Goal: Task Accomplishment & Management: Manage account settings

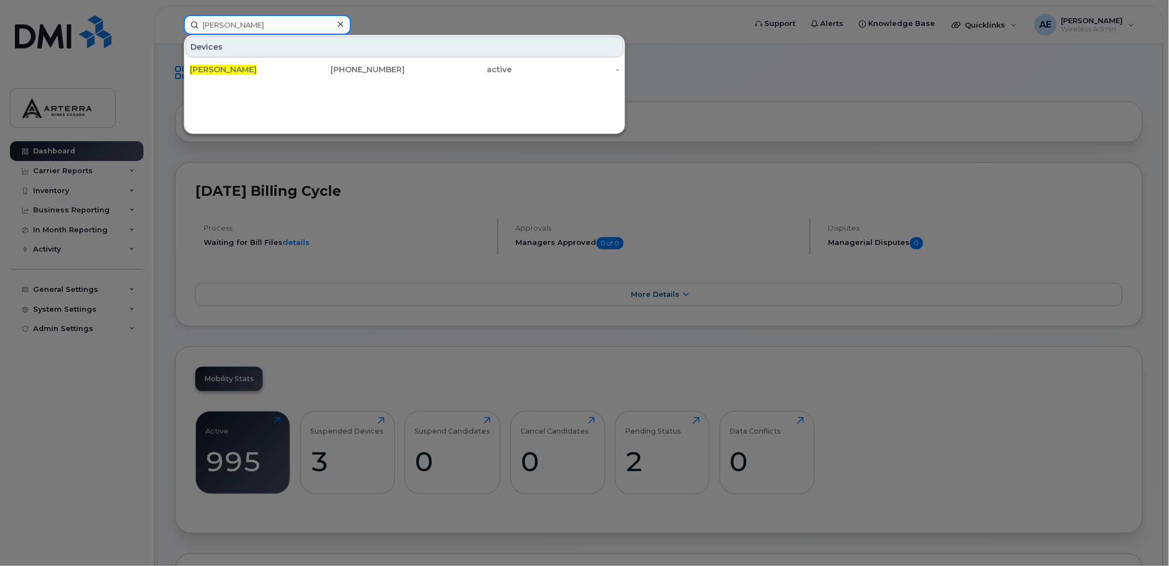
click at [246, 24] on input "Nirmal Seetaram" at bounding box center [267, 25] width 167 height 20
paste input "4374195096"
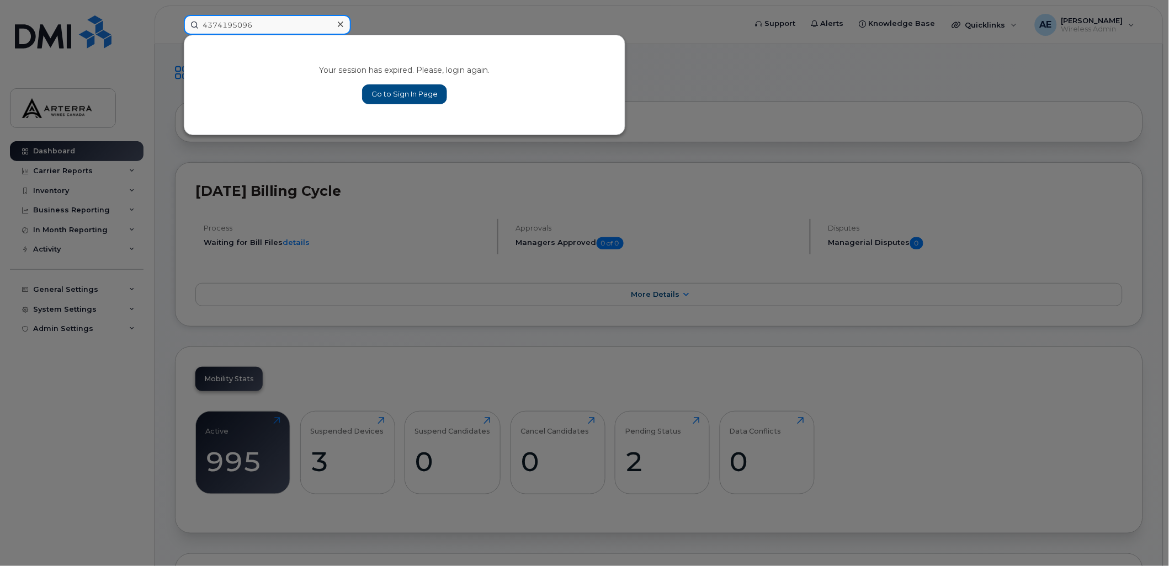
type input "4374195096"
click at [420, 90] on link "Go to Sign In Page" at bounding box center [404, 94] width 85 height 20
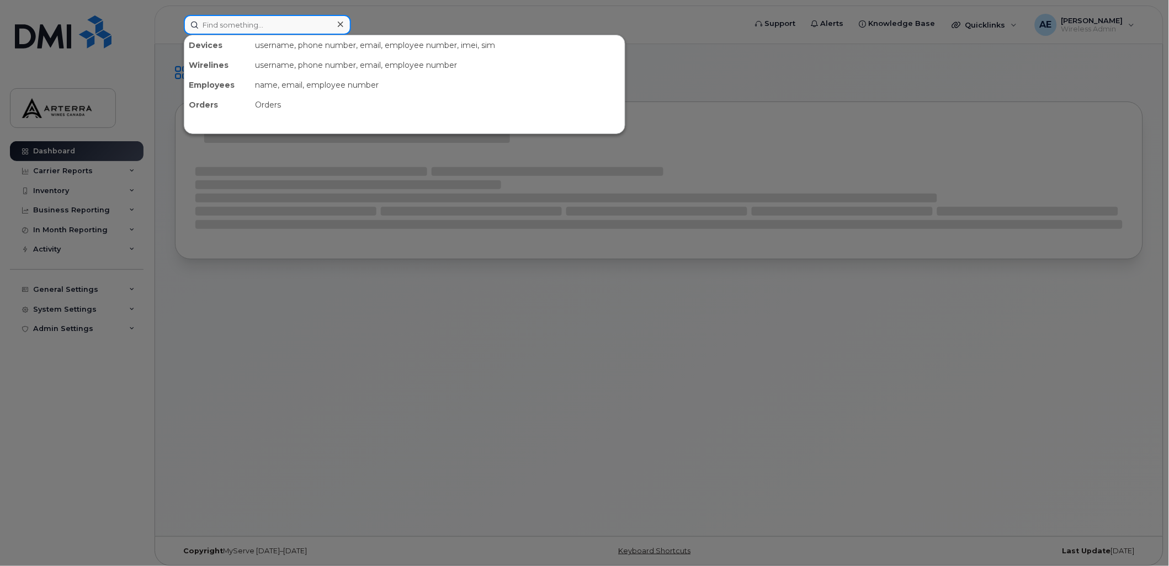
click at [229, 20] on input at bounding box center [267, 25] width 167 height 20
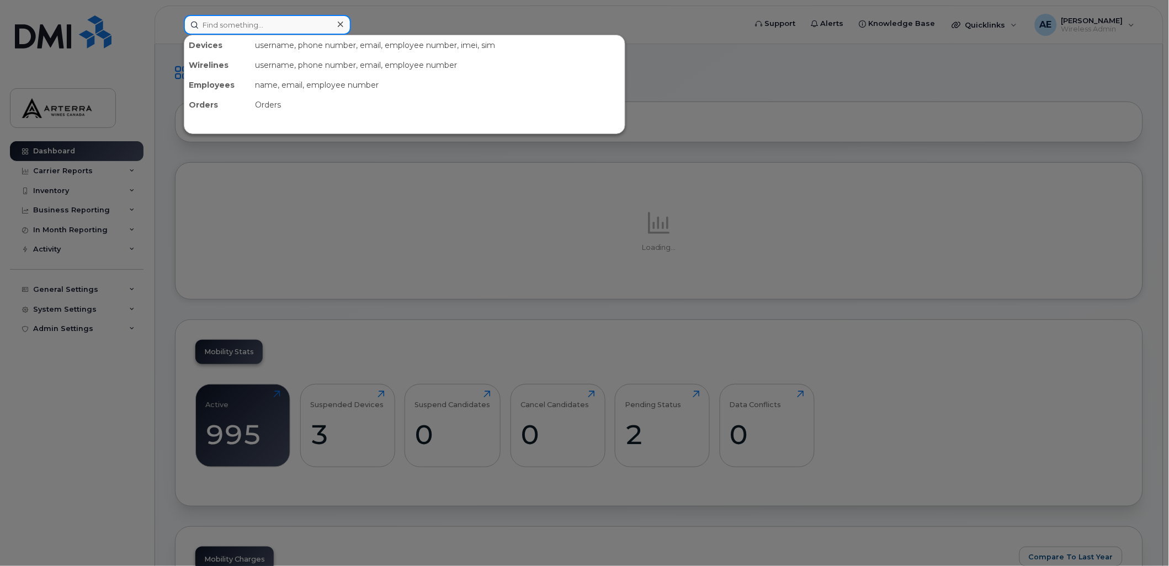
paste input "4374195096"
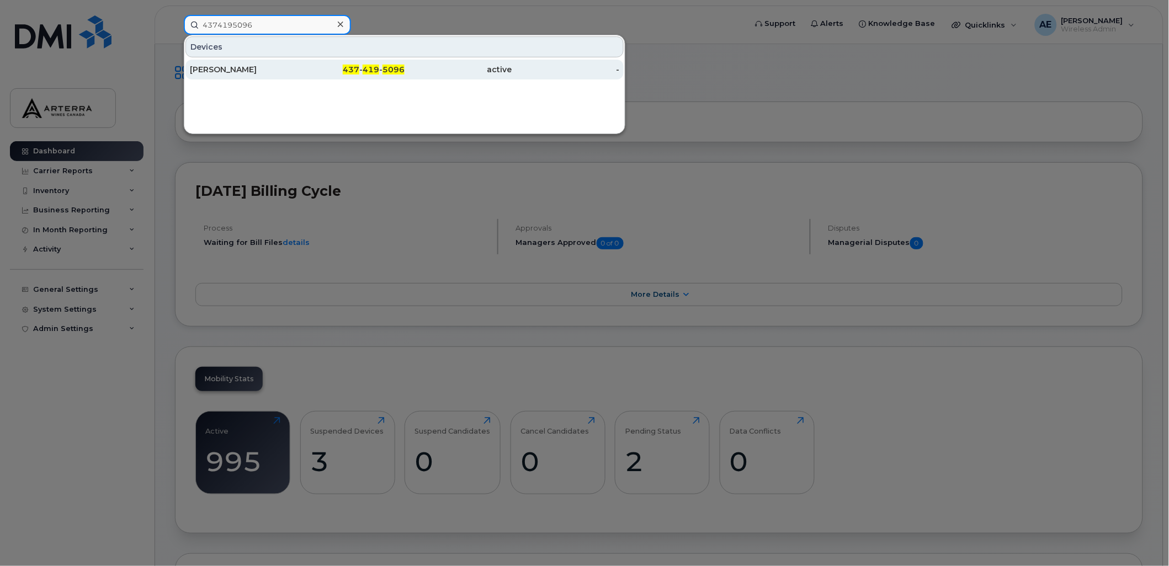
type input "4374195096"
click at [234, 66] on div "[PERSON_NAME]" at bounding box center [244, 69] width 108 height 11
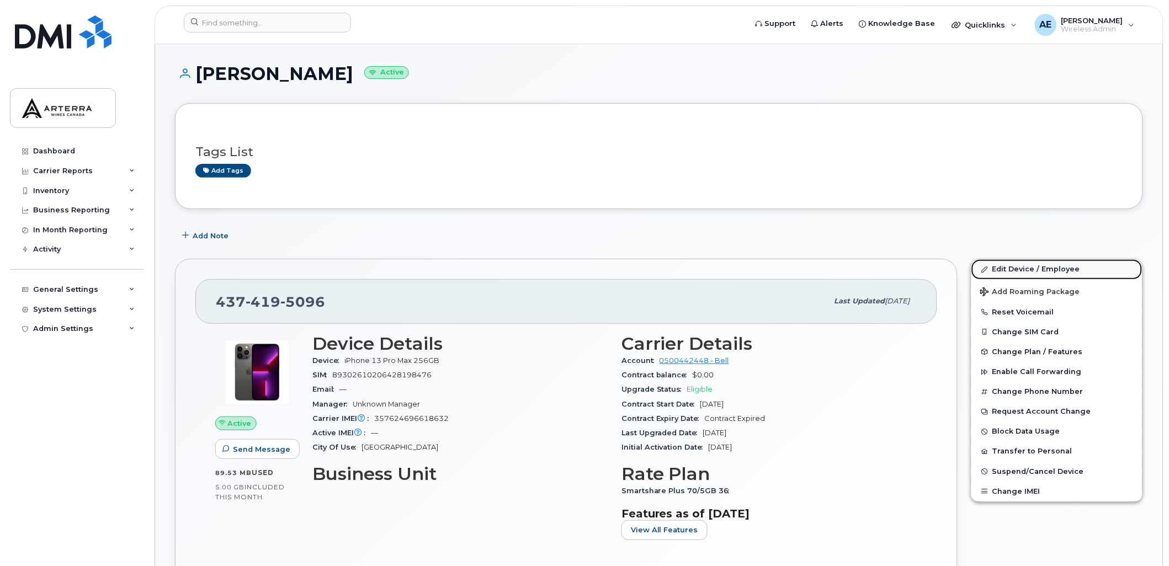
click at [1066, 266] on link "Edit Device / Employee" at bounding box center [1057, 269] width 171 height 20
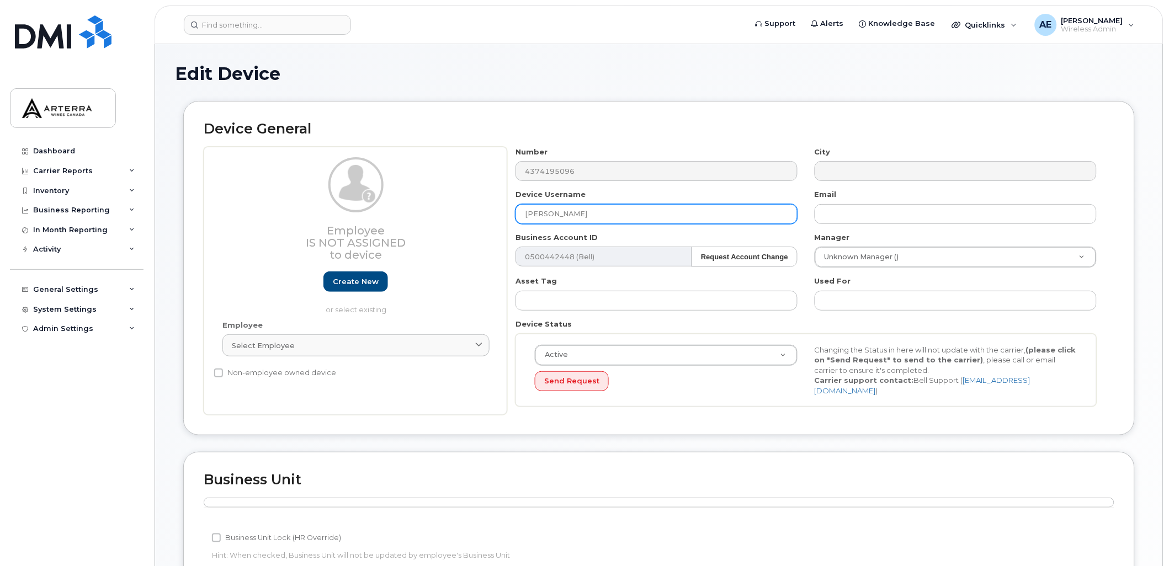
click at [611, 216] on input "[PERSON_NAME]" at bounding box center [657, 214] width 282 height 20
type input "Wine Rack 364"
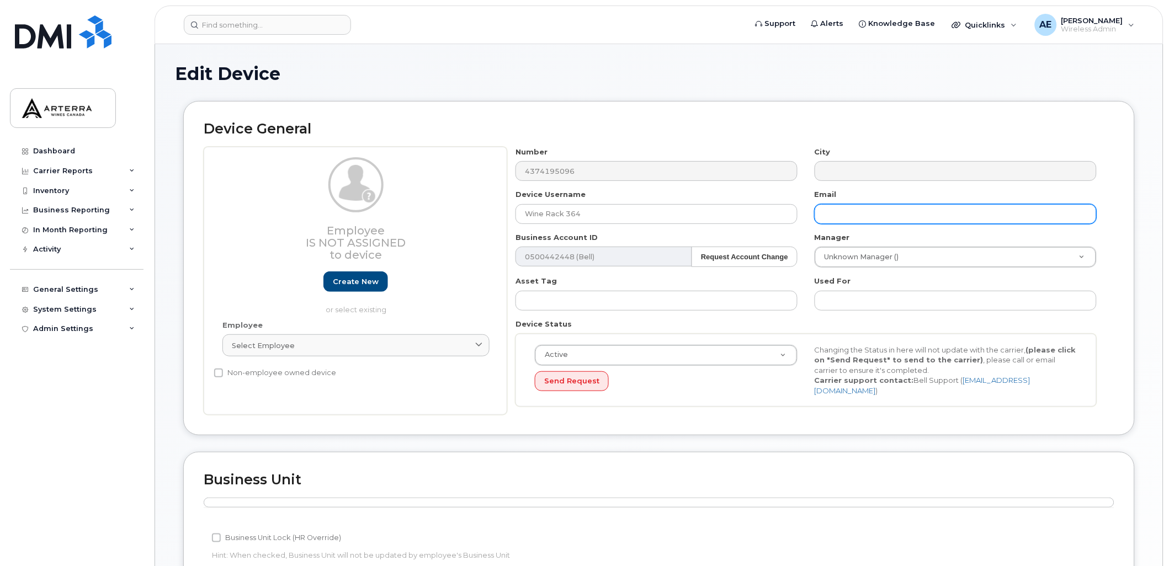
click at [866, 206] on input "text" at bounding box center [956, 214] width 282 height 20
type input "Gillian.Muir@WineRack.com"
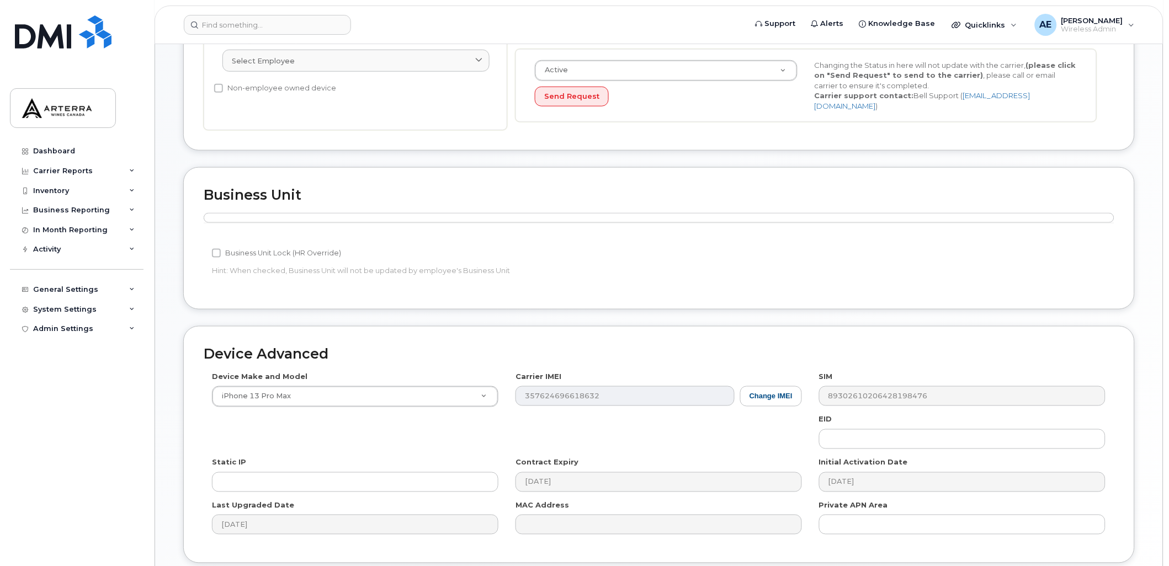
scroll to position [306, 0]
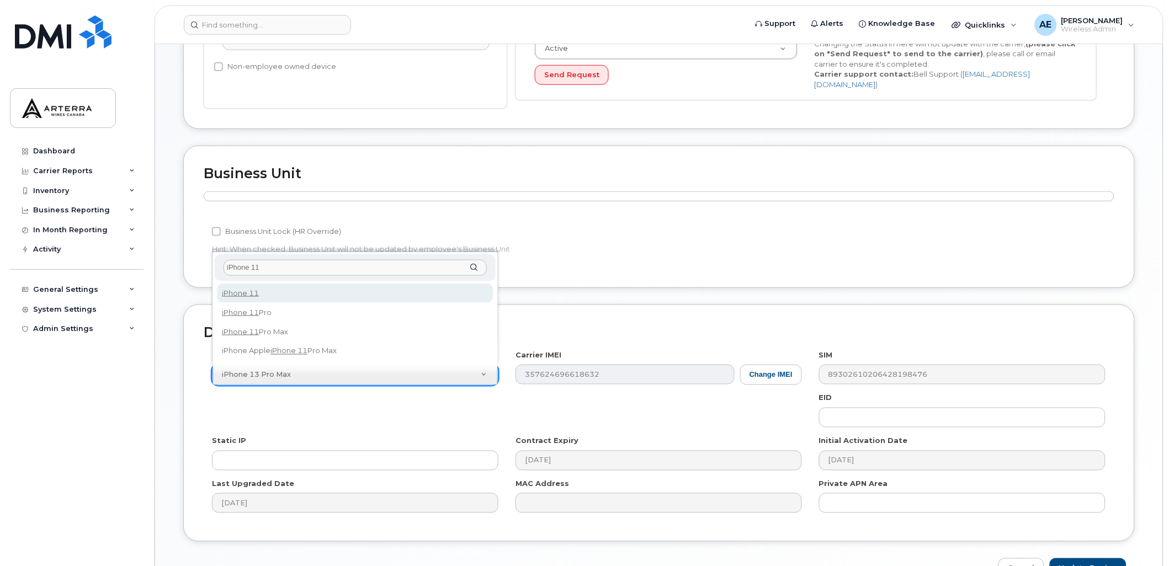
type input "iPhone 11"
select select "1698"
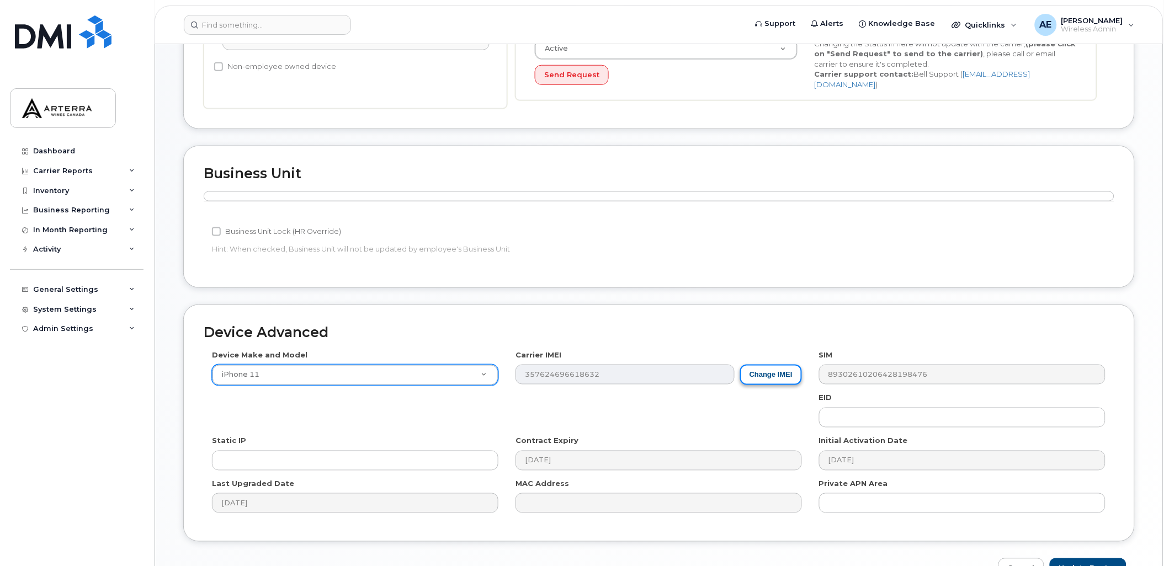
click at [772, 371] on button "Change IMEI" at bounding box center [771, 375] width 62 height 20
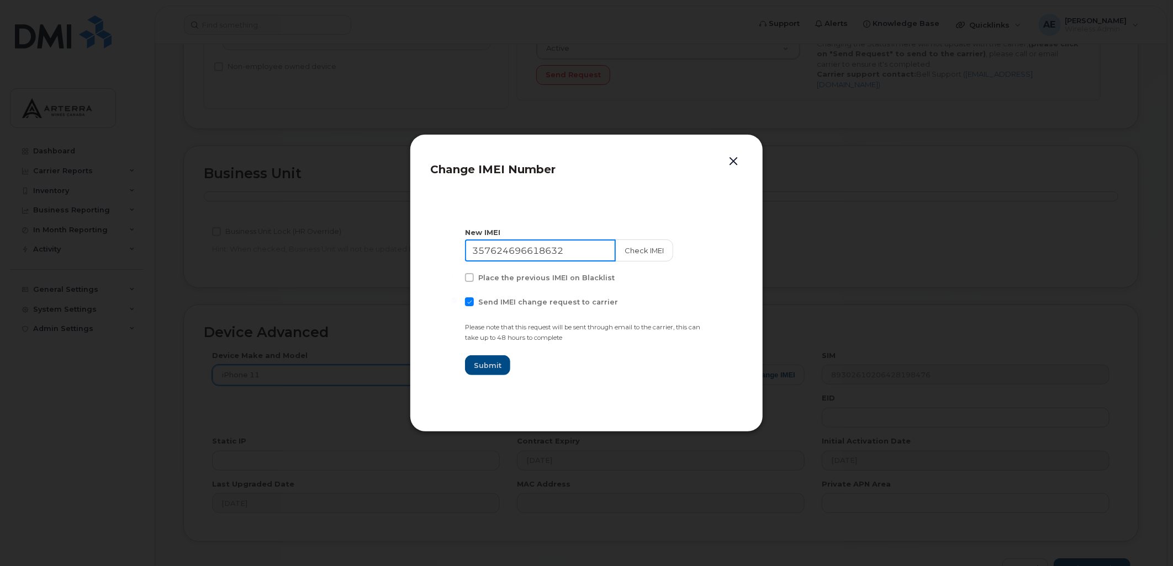
click at [580, 247] on input "357624696618632" at bounding box center [540, 251] width 151 height 22
type input "D"
type input "352563746663153"
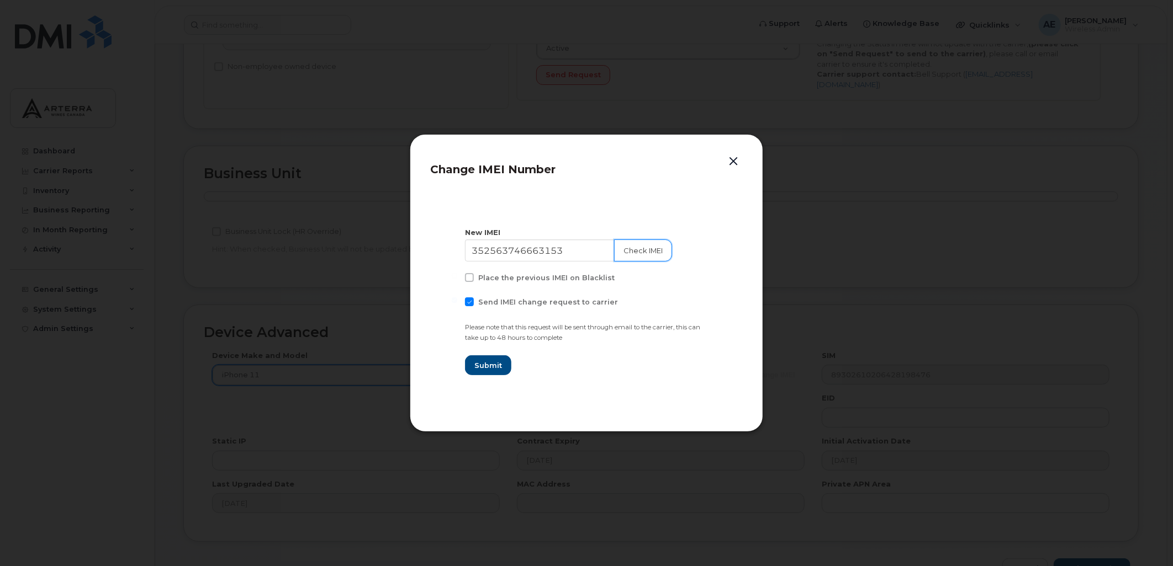
click at [639, 251] on button "Check IMEI" at bounding box center [643, 251] width 58 height 22
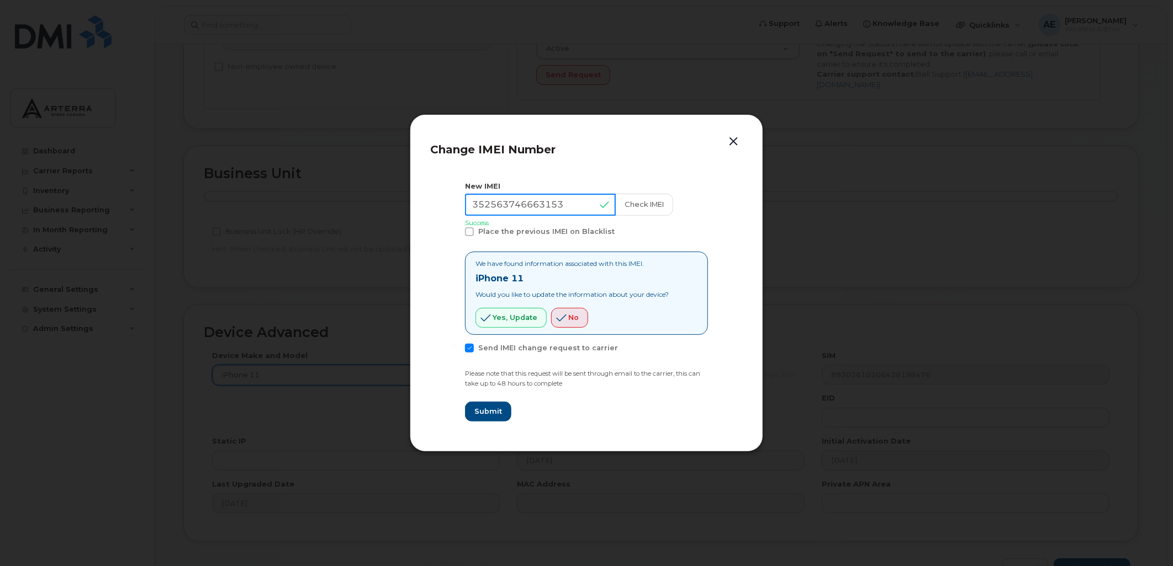
click at [539, 203] on input "352563746663153" at bounding box center [540, 205] width 151 height 22
click at [516, 315] on span "Yes, update" at bounding box center [514, 317] width 45 height 10
click at [468, 345] on span at bounding box center [469, 348] width 9 height 9
click at [457, 345] on input "Send IMEI change request to carrier" at bounding box center [455, 347] width 6 height 6
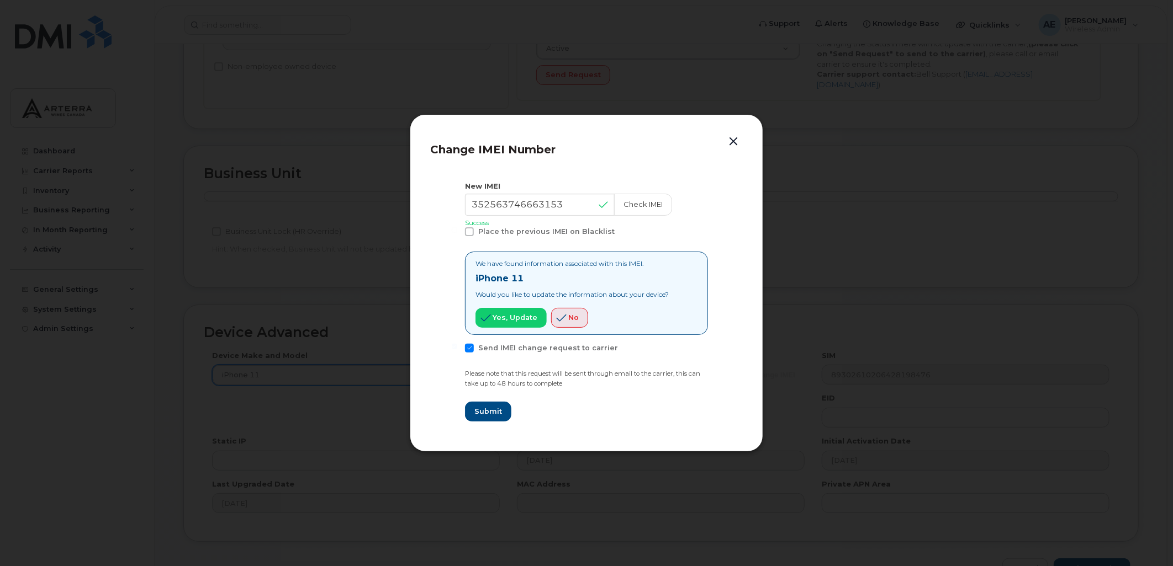
checkbox input "false"
click at [482, 410] on span "Submit" at bounding box center [488, 411] width 28 height 10
type input "352563746663153"
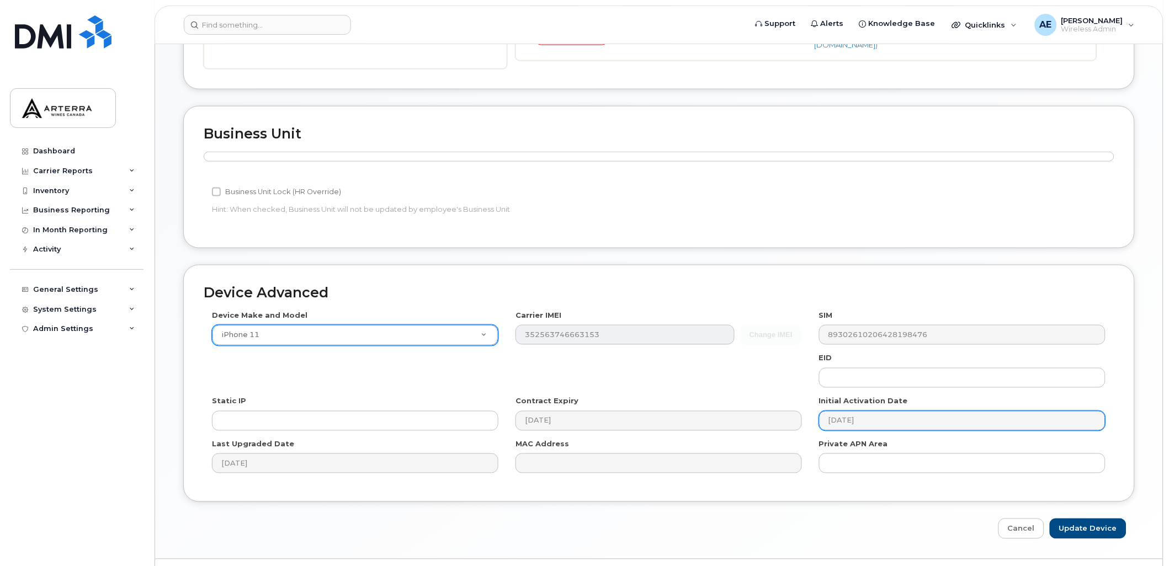
scroll to position [368, 0]
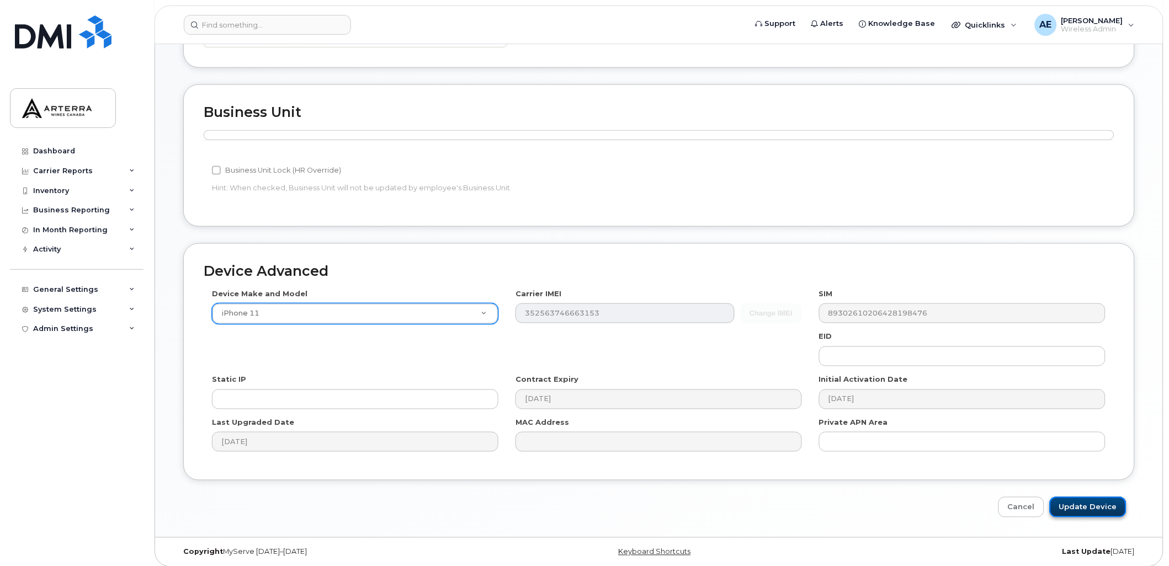
click at [1095, 501] on input "Update Device" at bounding box center [1088, 507] width 77 height 20
type input "Saving..."
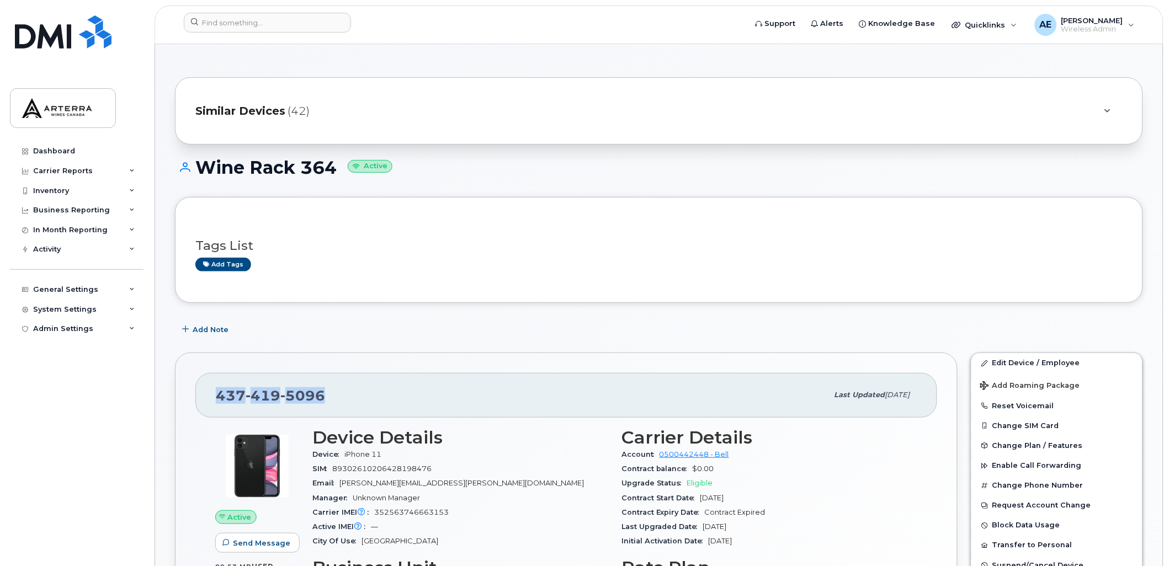
drag, startPoint x: 324, startPoint y: 395, endPoint x: 220, endPoint y: 394, distance: 104.3
click at [220, 394] on div "[PHONE_NUMBER]" at bounding box center [522, 395] width 612 height 23
drag, startPoint x: 220, startPoint y: 394, endPoint x: 240, endPoint y: 397, distance: 20.2
copy span "437 419 5096"
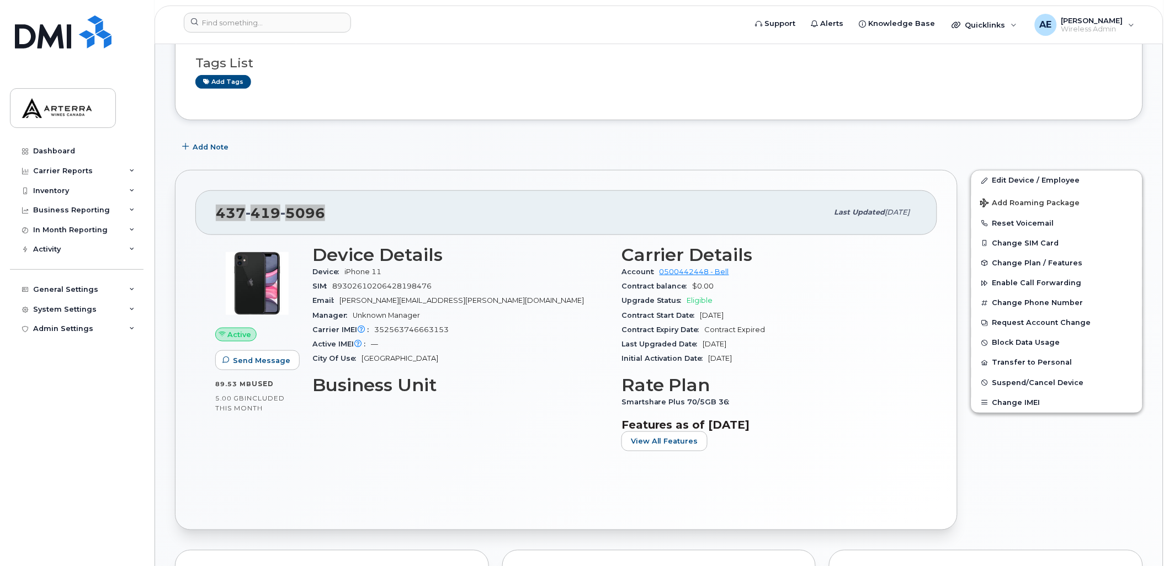
scroll to position [184, 0]
click at [446, 331] on span "352563746663153" at bounding box center [411, 329] width 75 height 8
click at [441, 328] on span "352563746663153" at bounding box center [411, 329] width 75 height 8
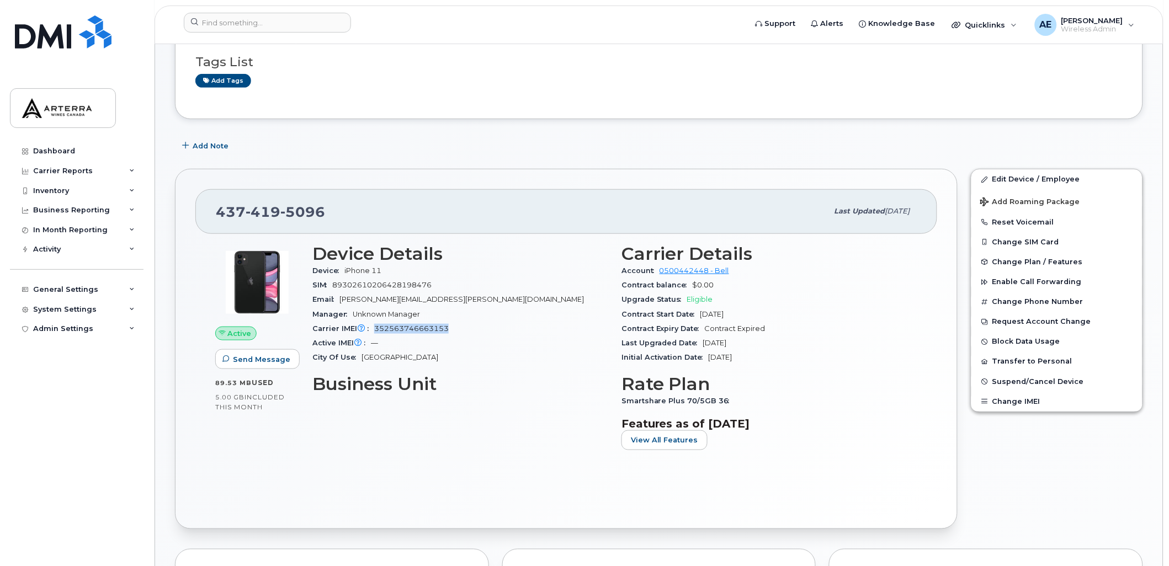
copy span "352563746663153"
drag, startPoint x: 326, startPoint y: 216, endPoint x: 216, endPoint y: 205, distance: 109.9
click at [216, 205] on div "437 419 5096" at bounding box center [522, 211] width 612 height 23
drag, startPoint x: 216, startPoint y: 205, endPoint x: 227, endPoint y: 210, distance: 12.1
copy span "437 419 5096"
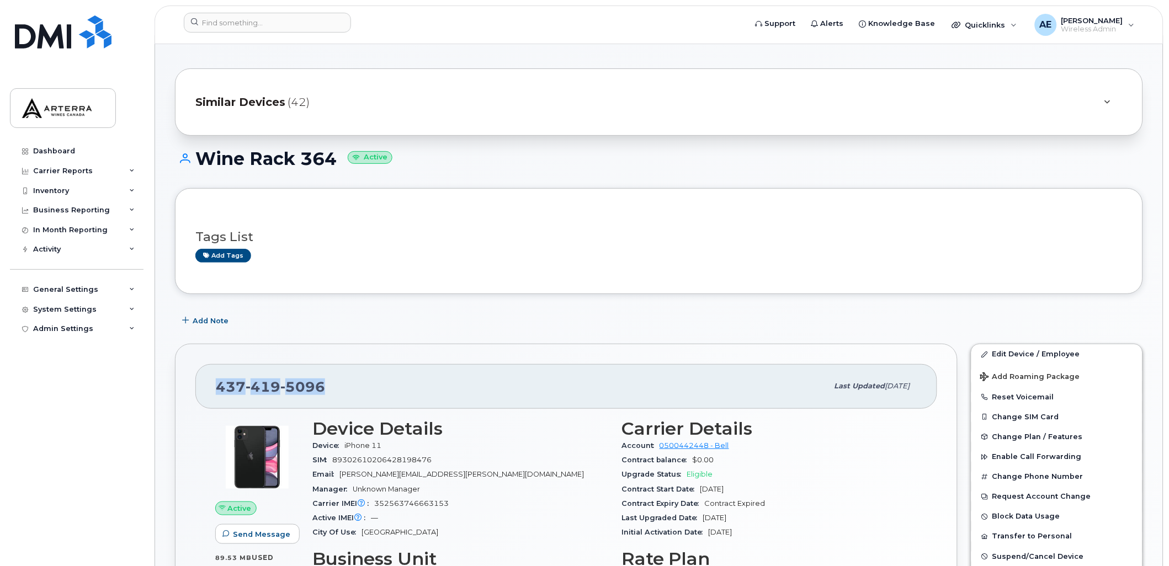
scroll to position [0, 0]
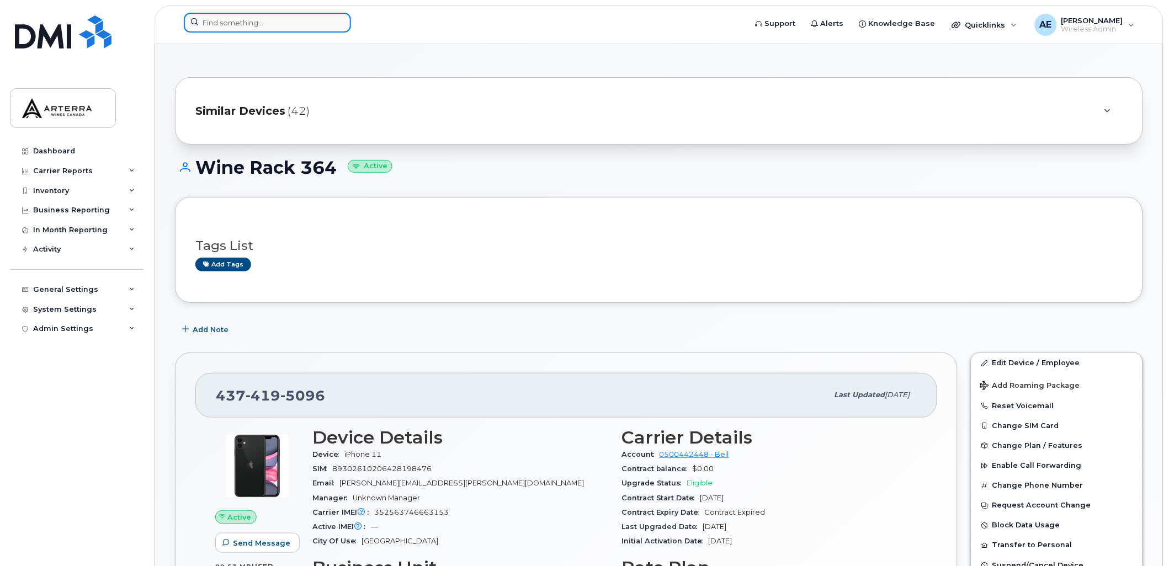
click at [236, 20] on input at bounding box center [267, 23] width 167 height 20
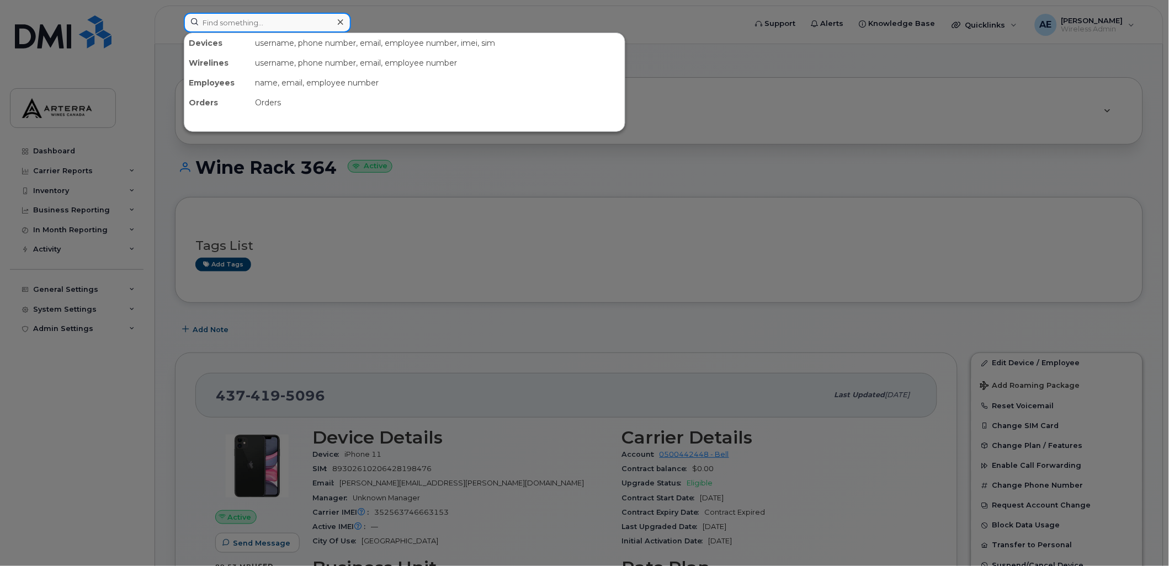
paste input "2895476291"
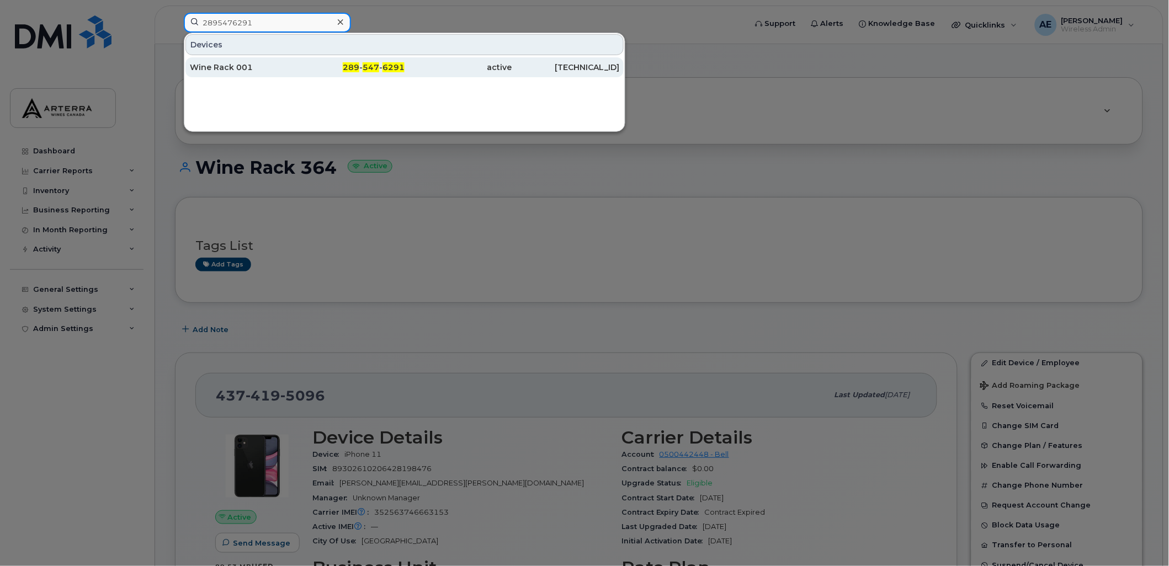
type input "2895476291"
click at [232, 65] on div "Wine Rack 001" at bounding box center [244, 67] width 108 height 11
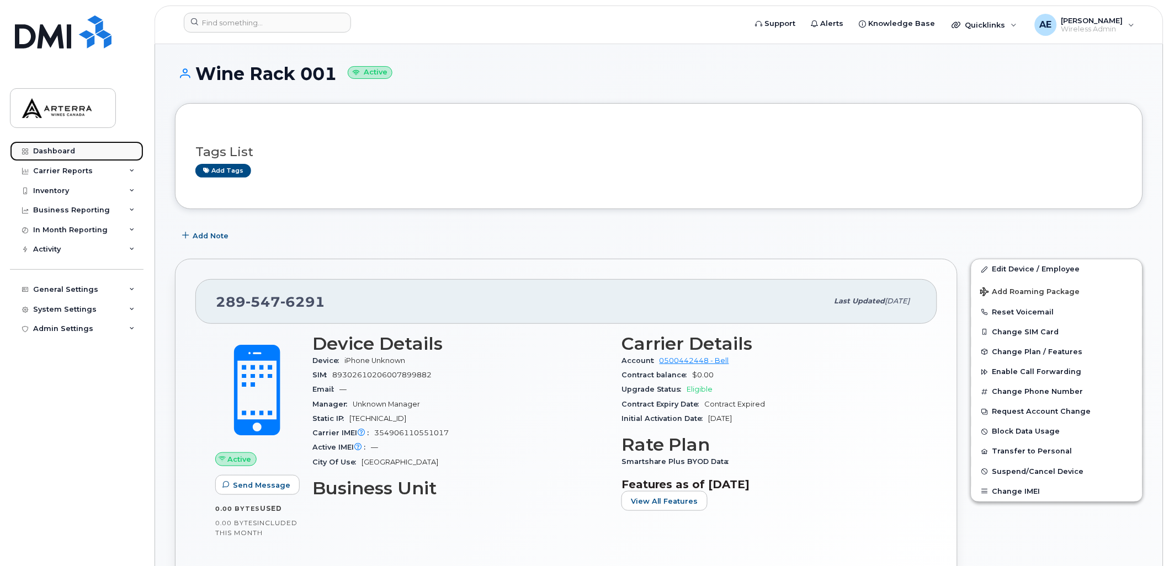
click at [67, 151] on div "Dashboard" at bounding box center [54, 151] width 42 height 9
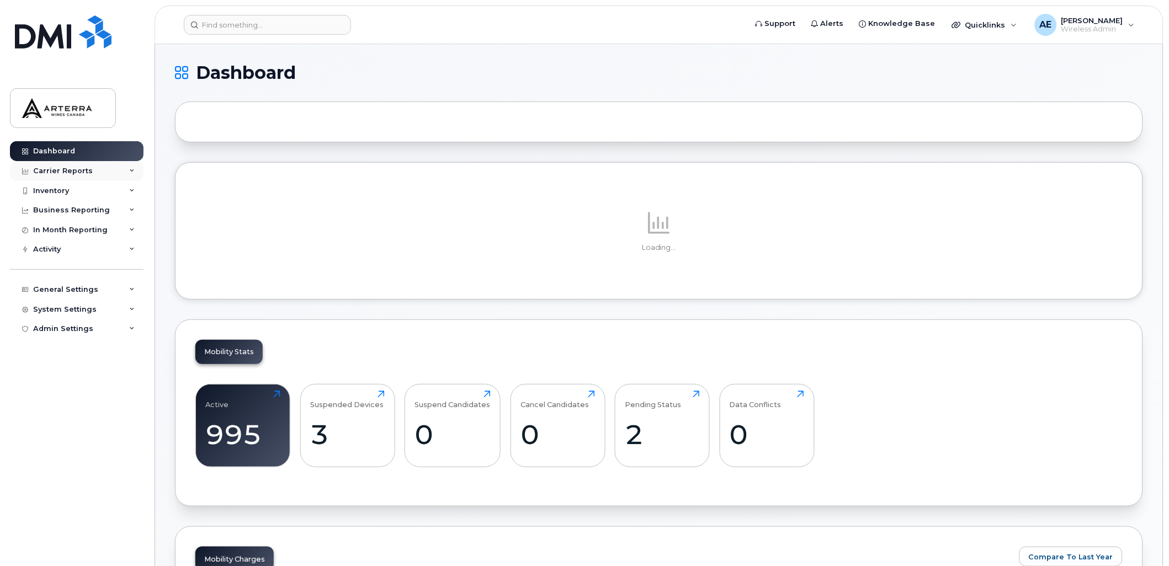
click at [134, 167] on div "Carrier Reports" at bounding box center [77, 171] width 134 height 20
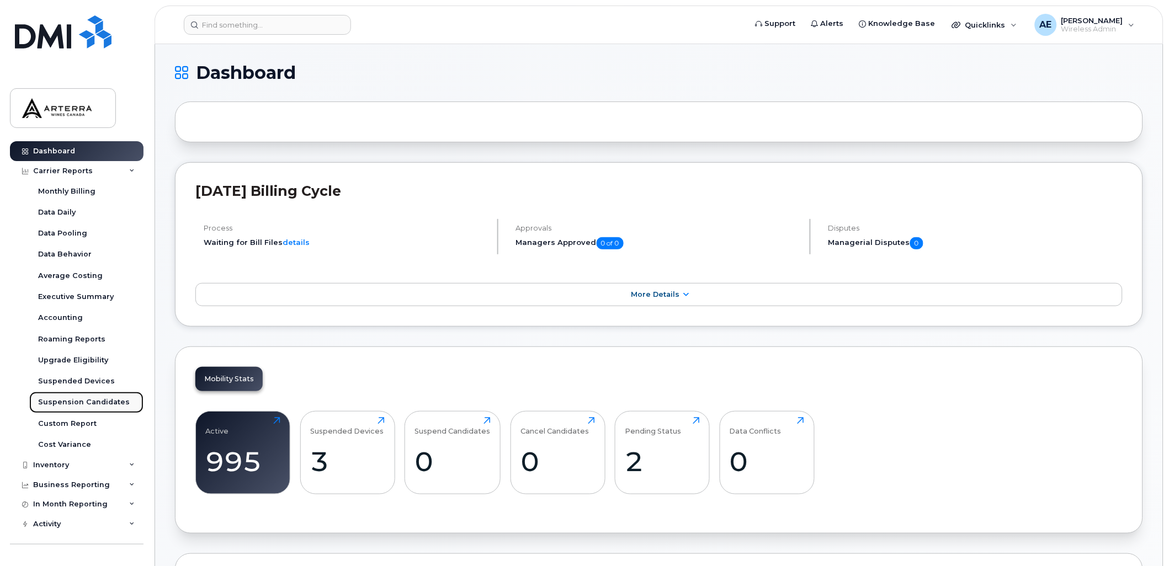
click at [91, 399] on div "Suspension Candidates" at bounding box center [84, 402] width 92 height 10
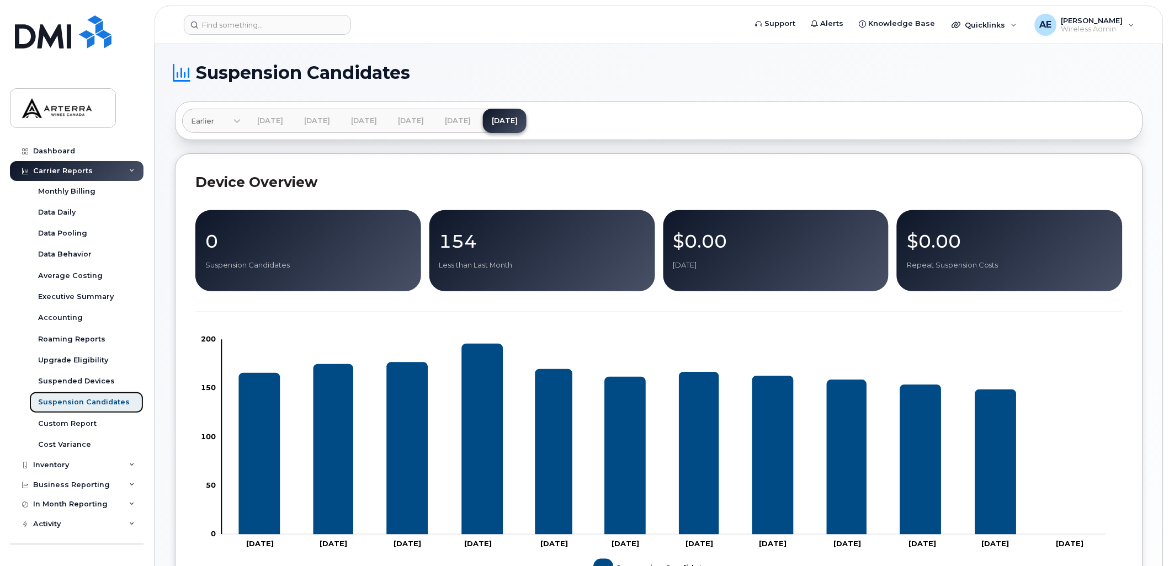
click at [95, 397] on div "Suspension Candidates" at bounding box center [84, 402] width 92 height 10
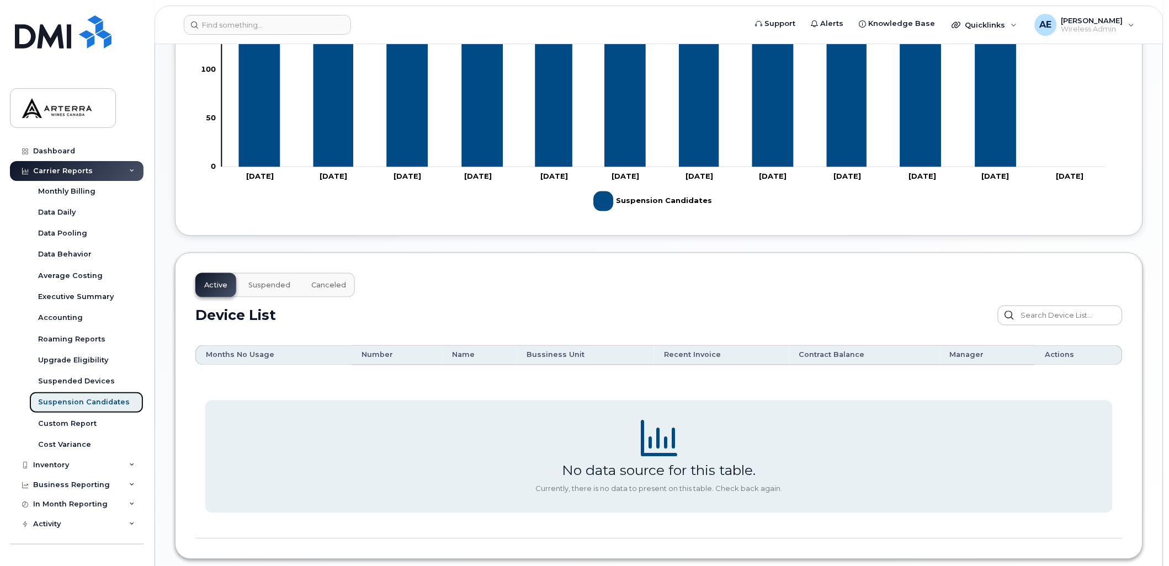
scroll to position [417, 0]
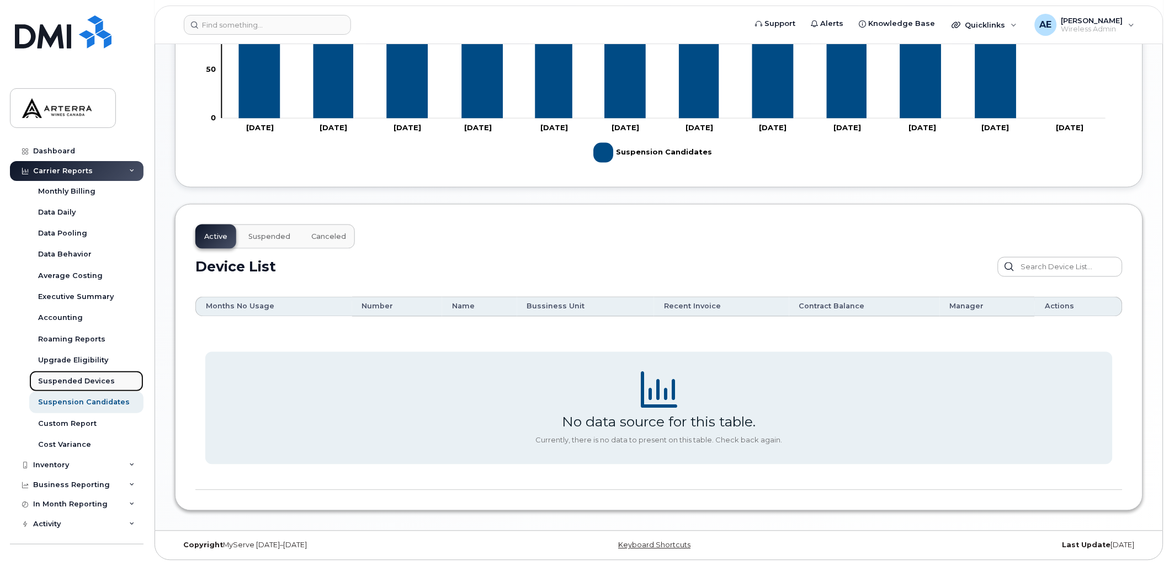
click at [98, 376] on div "Suspended Devices" at bounding box center [76, 381] width 77 height 10
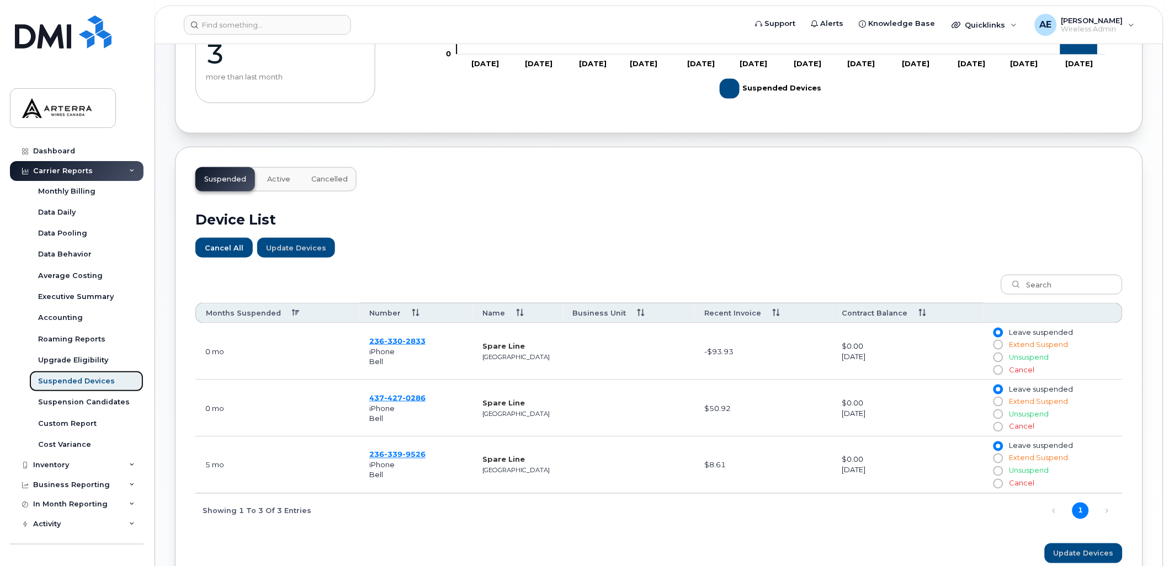
scroll to position [306, 0]
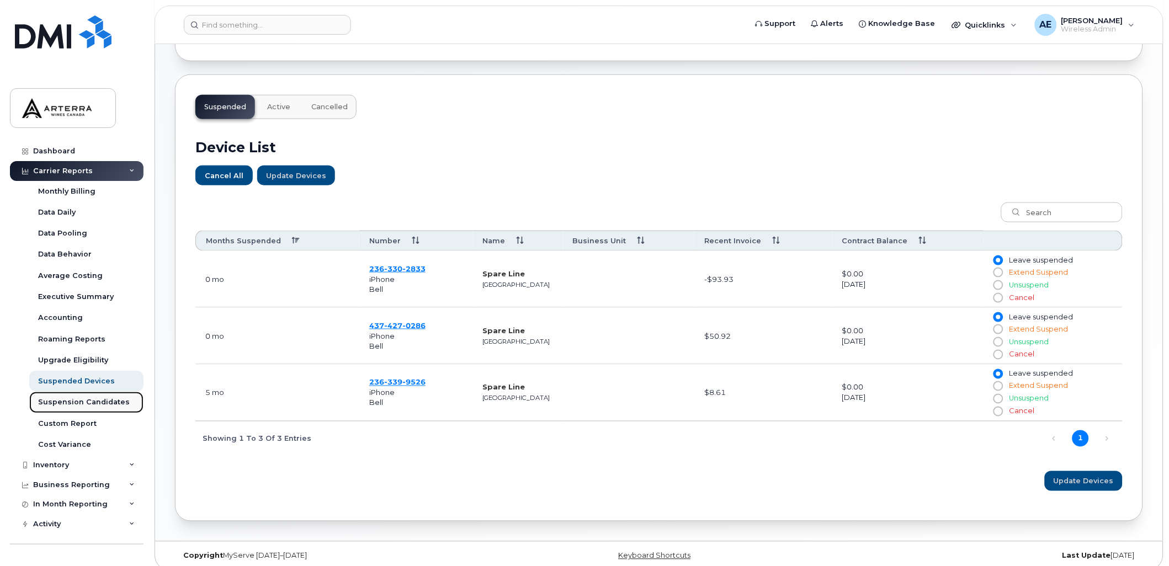
click at [97, 400] on div "Suspension Candidates" at bounding box center [84, 402] width 92 height 10
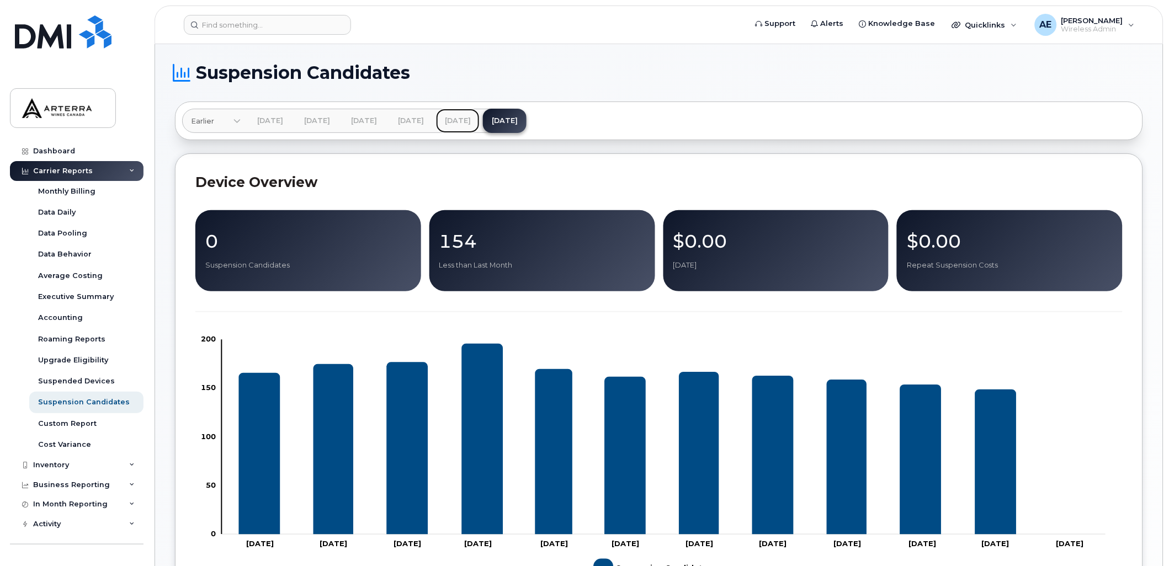
click at [480, 114] on link "[DATE]" at bounding box center [458, 121] width 44 height 24
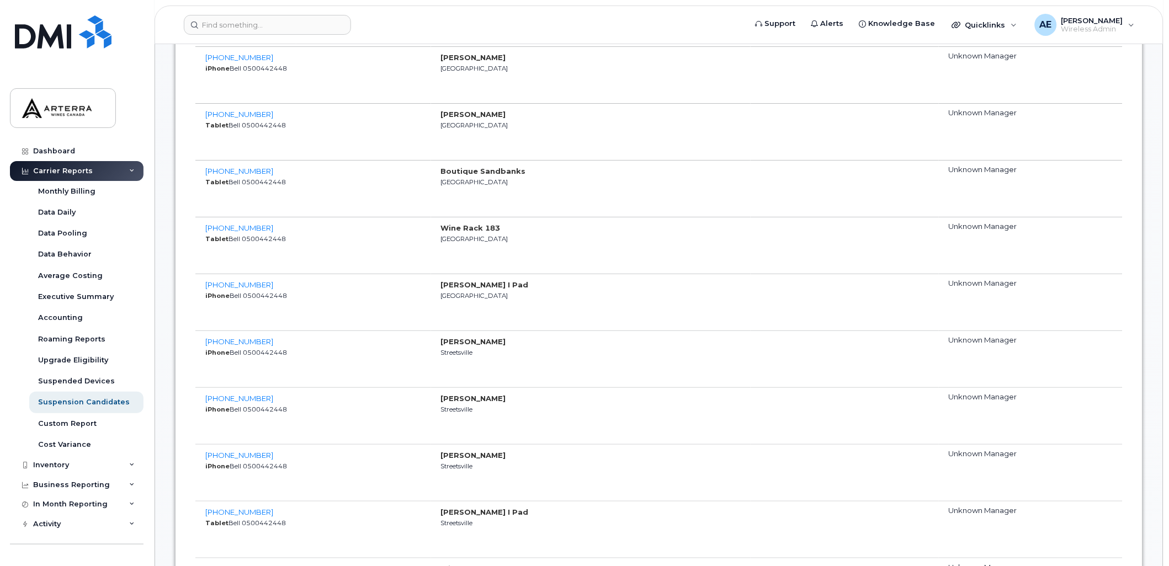
scroll to position [1349, 0]
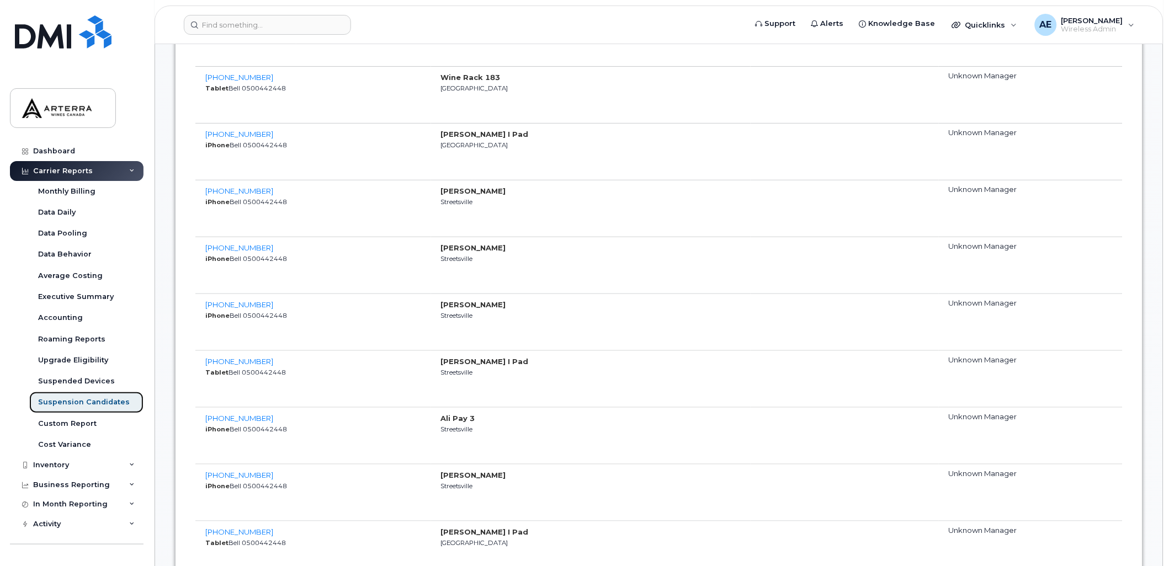
click at [108, 400] on div "Suspension Candidates" at bounding box center [84, 402] width 92 height 10
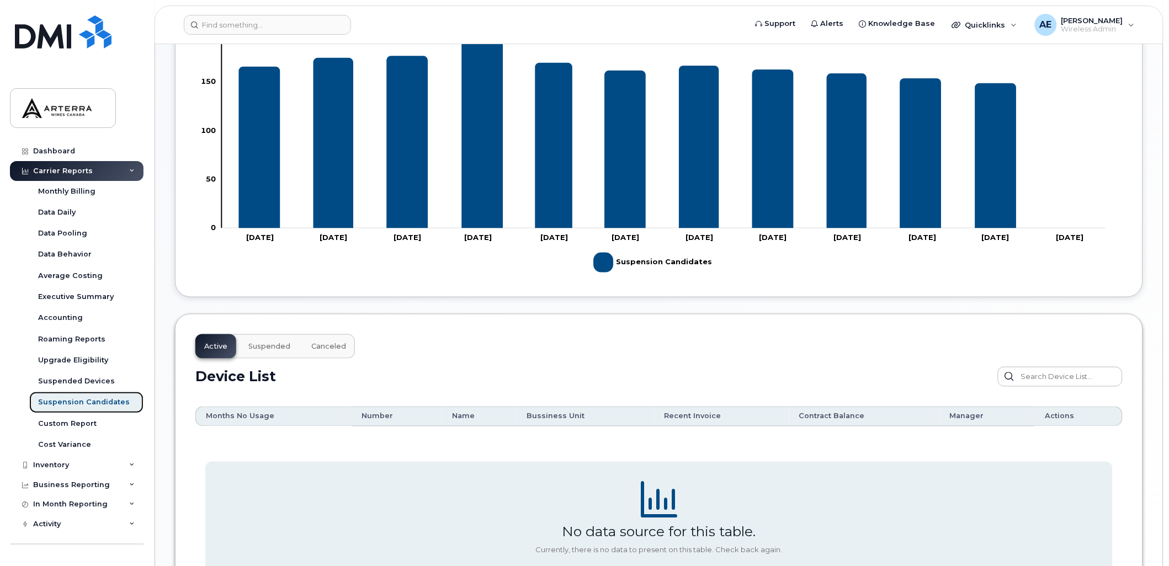
scroll to position [417, 0]
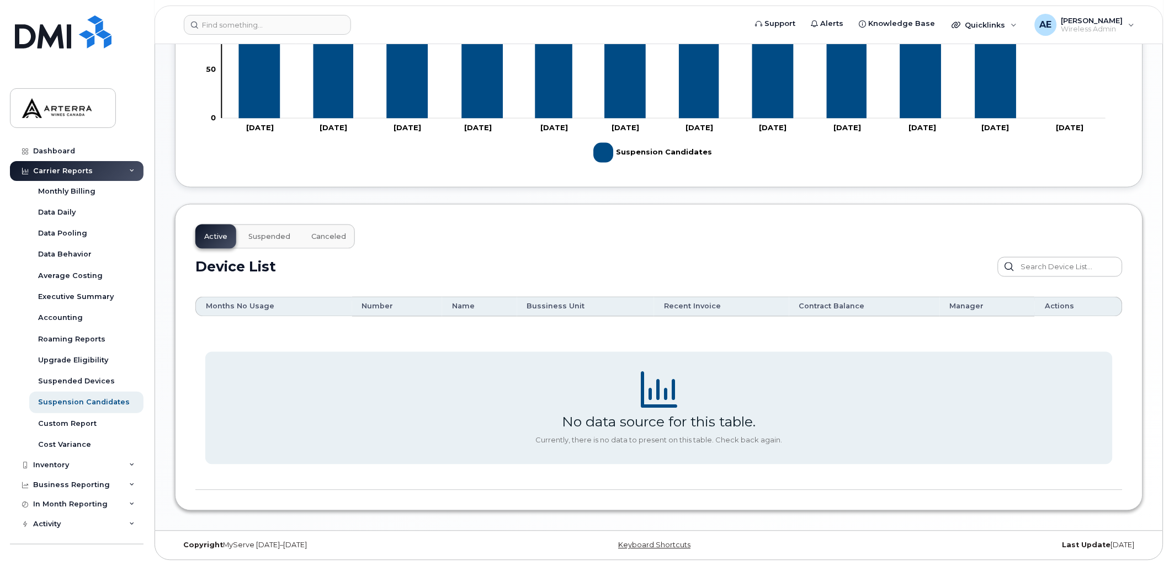
click at [279, 234] on span "Suspended" at bounding box center [269, 236] width 42 height 9
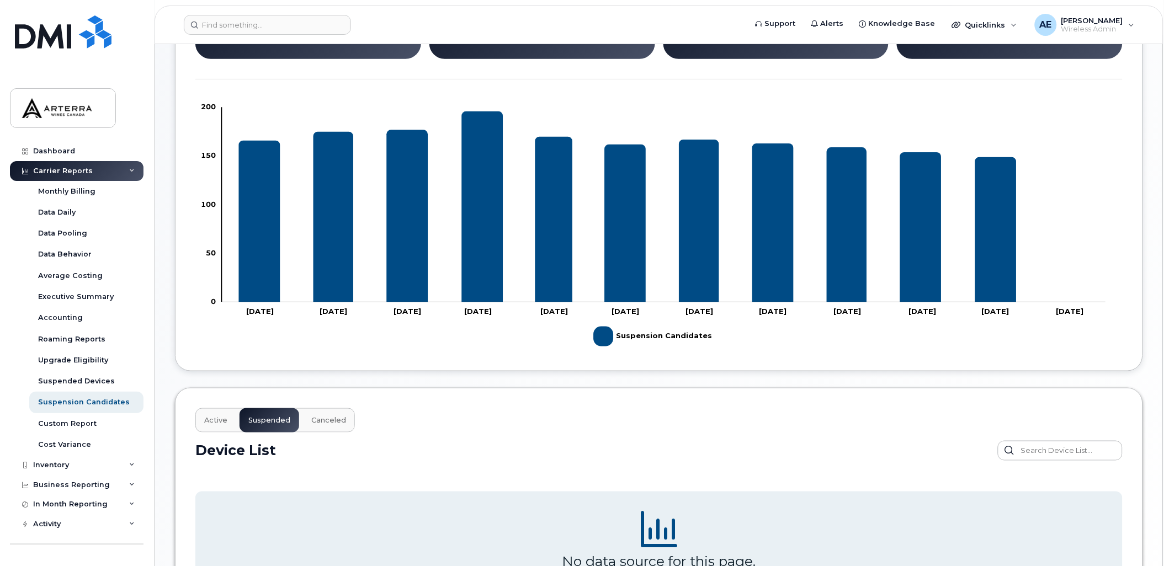
scroll to position [376, 0]
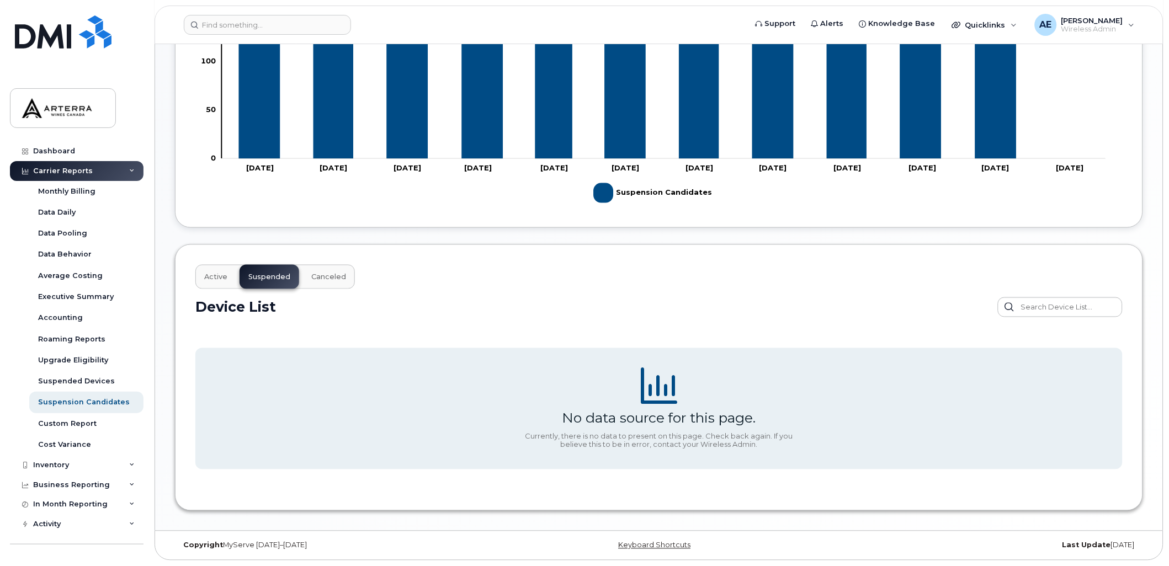
click at [336, 277] on span "Canceled" at bounding box center [328, 277] width 35 height 9
click at [219, 275] on span "Active" at bounding box center [215, 277] width 23 height 9
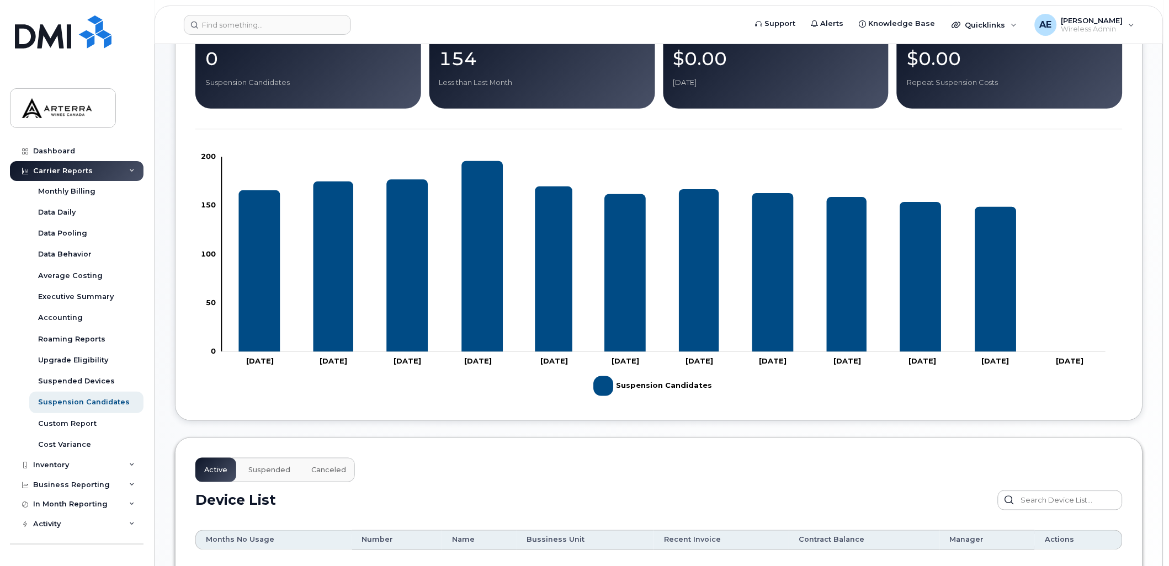
scroll to position [356, 0]
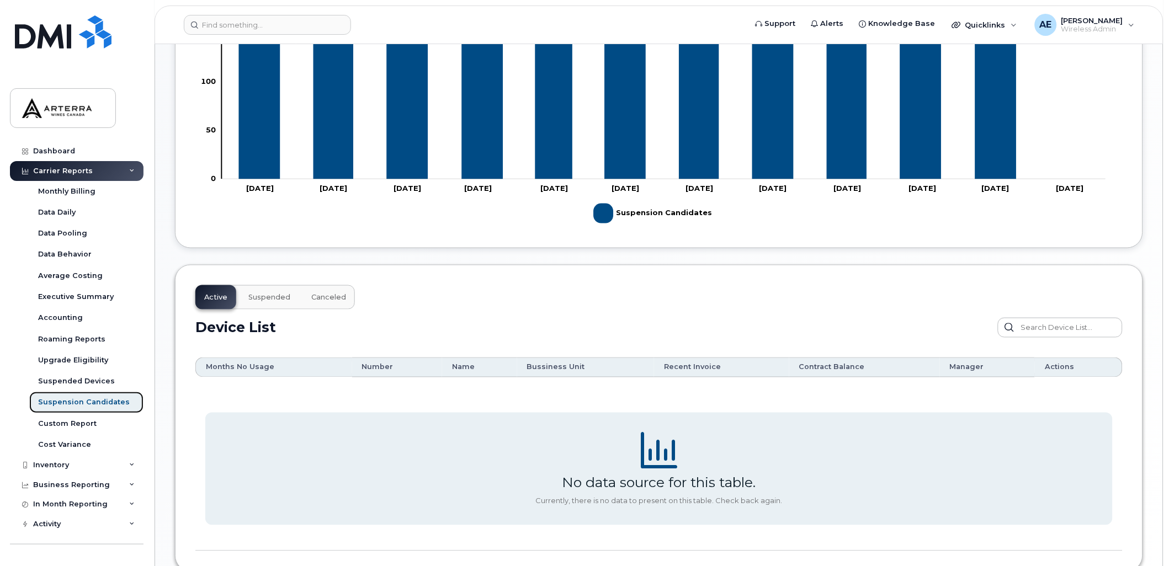
click at [87, 398] on div "Suspension Candidates" at bounding box center [84, 402] width 92 height 10
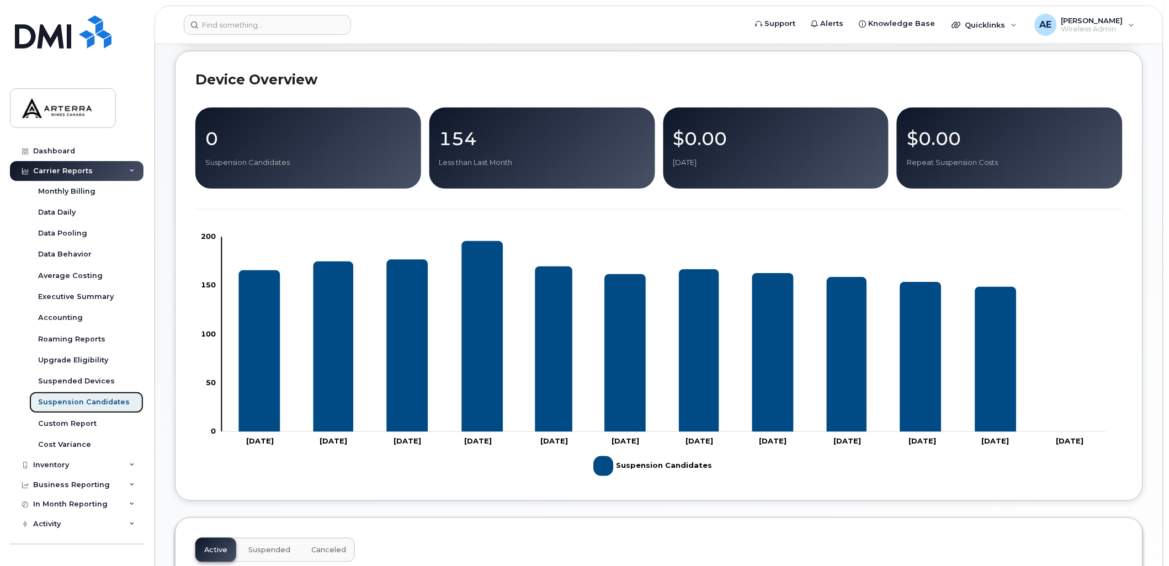
scroll to position [0, 0]
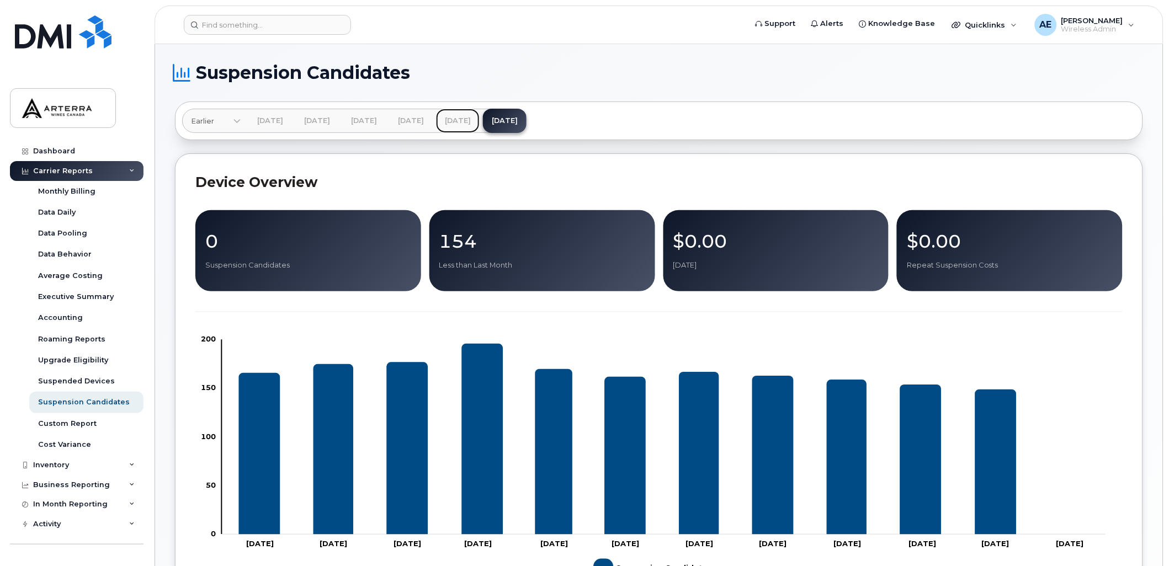
click at [480, 114] on link "[DATE]" at bounding box center [458, 121] width 44 height 24
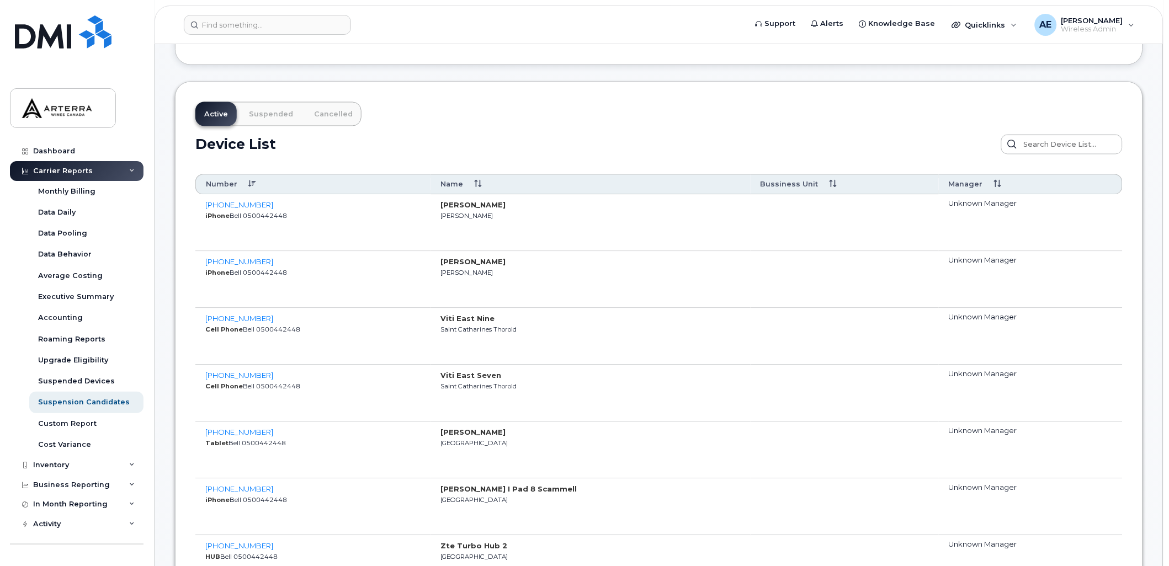
scroll to position [552, 0]
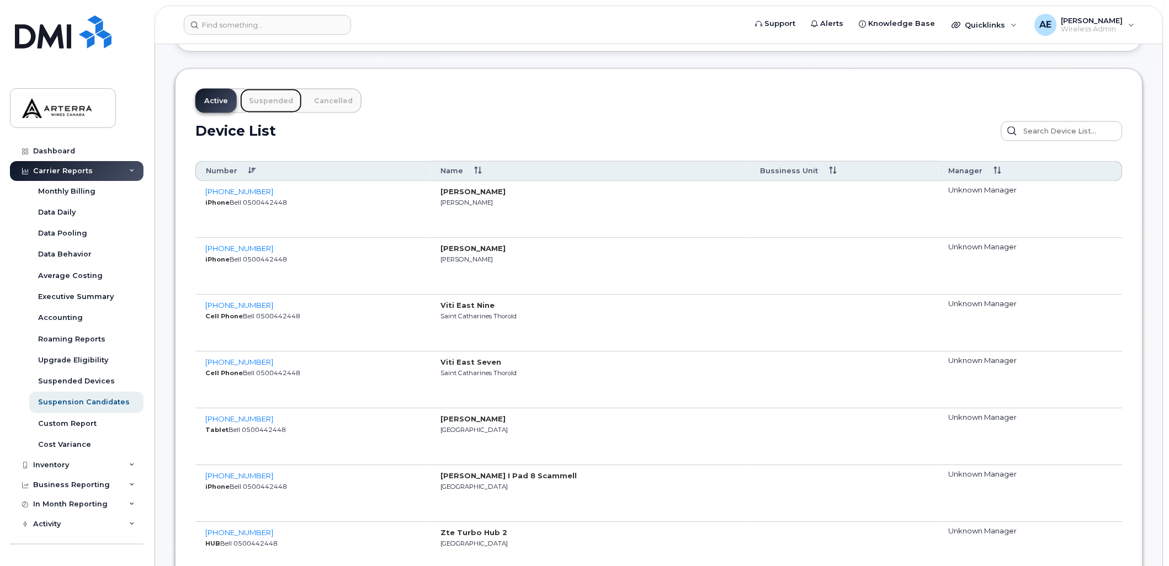
click at [274, 99] on link "Suspended" at bounding box center [271, 101] width 62 height 24
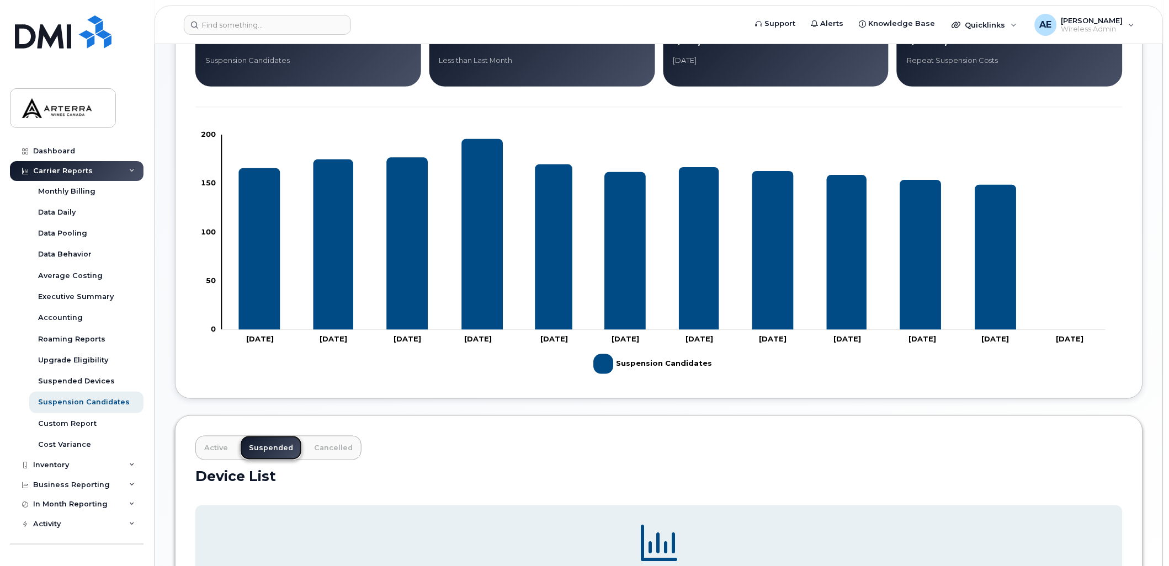
scroll to position [341, 0]
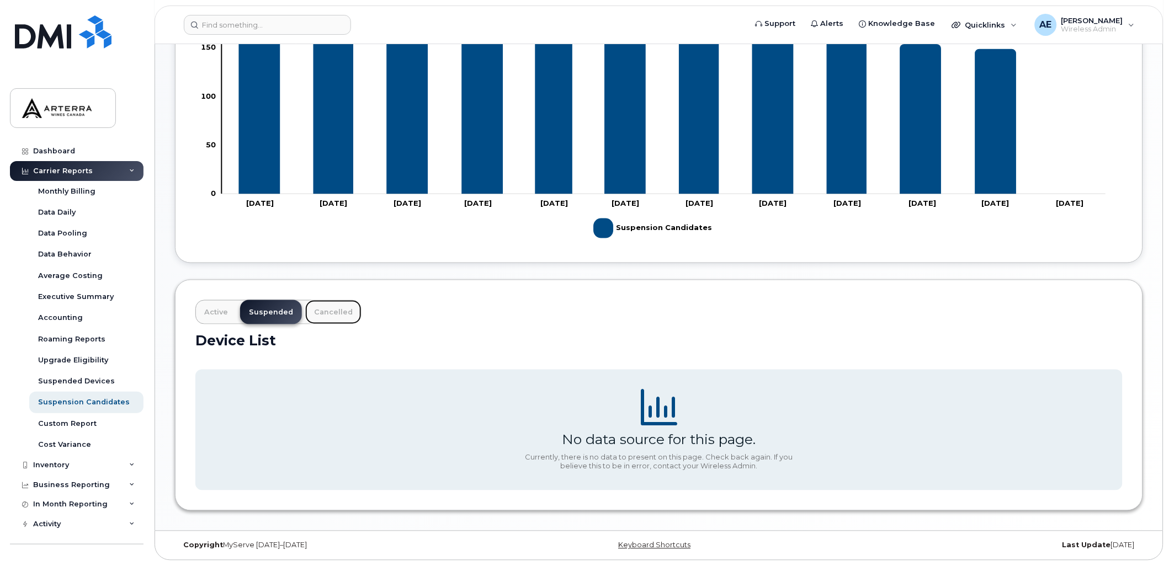
click at [343, 307] on link "Cancelled" at bounding box center [333, 312] width 56 height 24
click at [222, 308] on link "Active" at bounding box center [215, 312] width 41 height 24
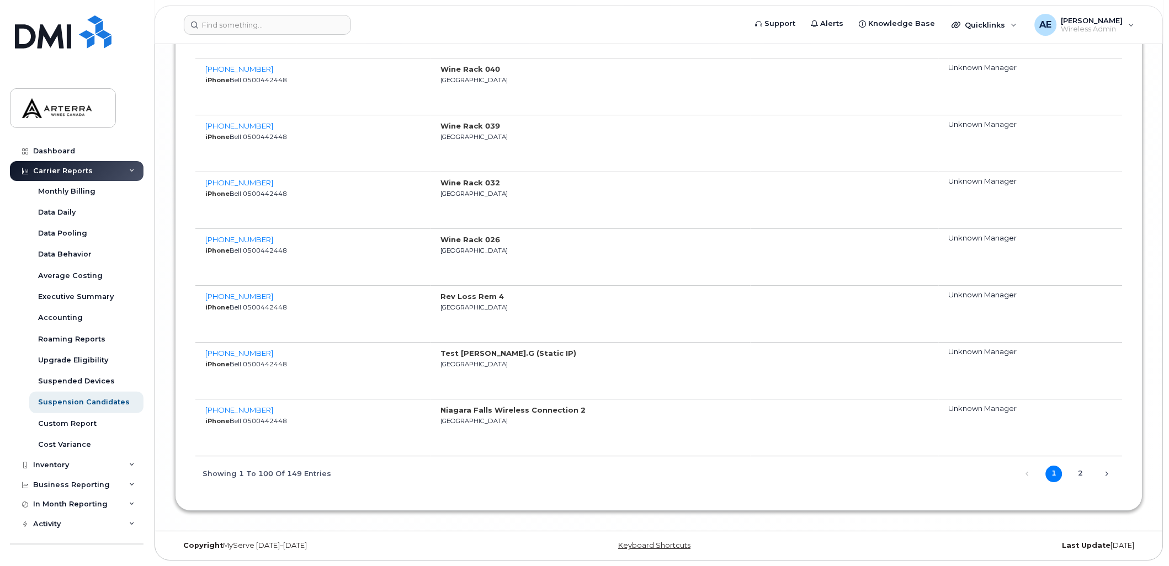
scroll to position [5970, 0]
click at [234, 293] on span "289-547-7426" at bounding box center [239, 296] width 68 height 9
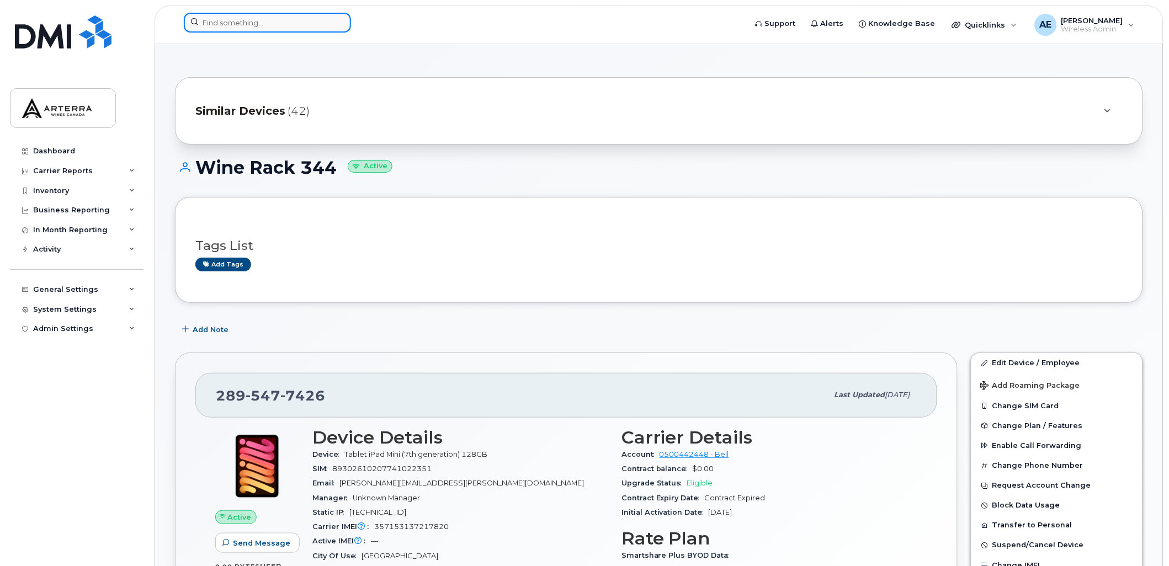
click at [261, 19] on input at bounding box center [267, 23] width 167 height 20
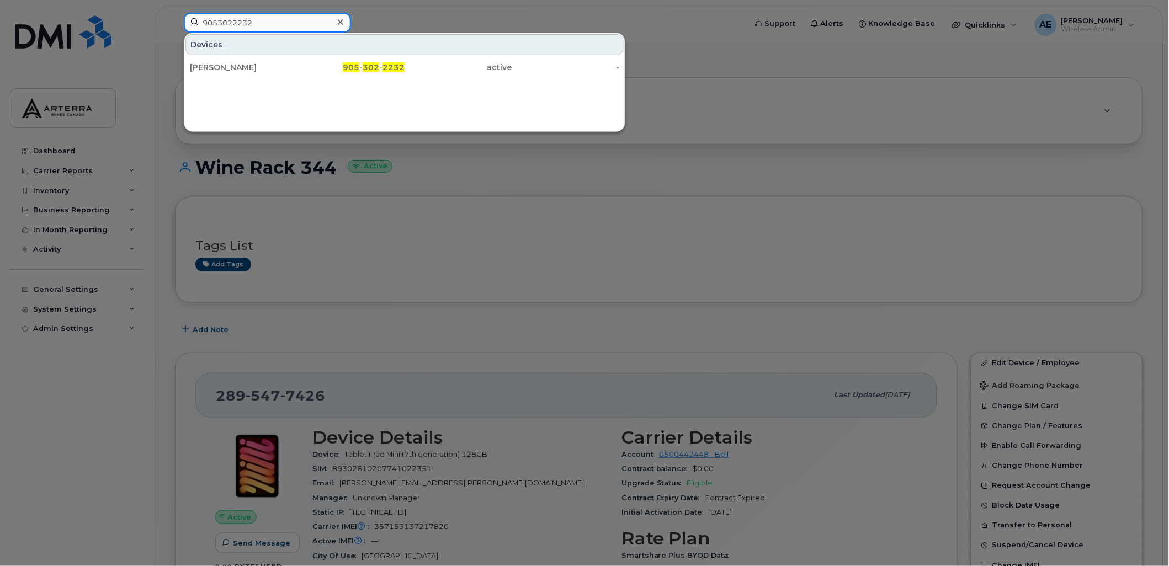
drag, startPoint x: 260, startPoint y: 20, endPoint x: 135, endPoint y: 1, distance: 126.2
click at [175, 13] on div "9053022232 Devices [PERSON_NAME] 905 - 302 - 2232 active -" at bounding box center [461, 25] width 573 height 24
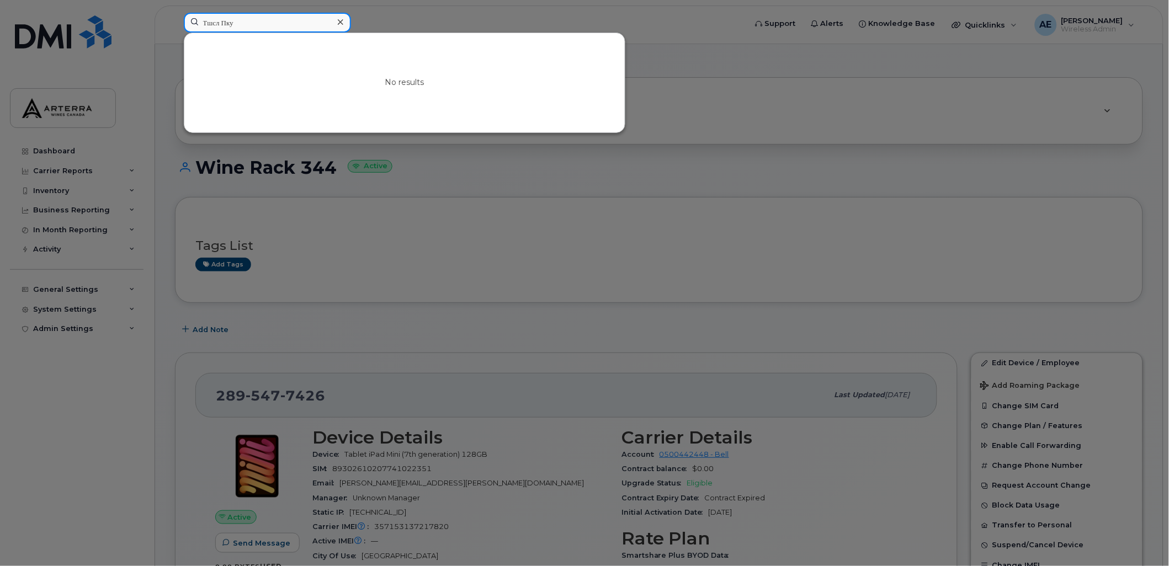
drag, startPoint x: 243, startPoint y: 18, endPoint x: 198, endPoint y: 18, distance: 45.3
click at [198, 18] on input "Тшсл Пку" at bounding box center [267, 23] width 167 height 20
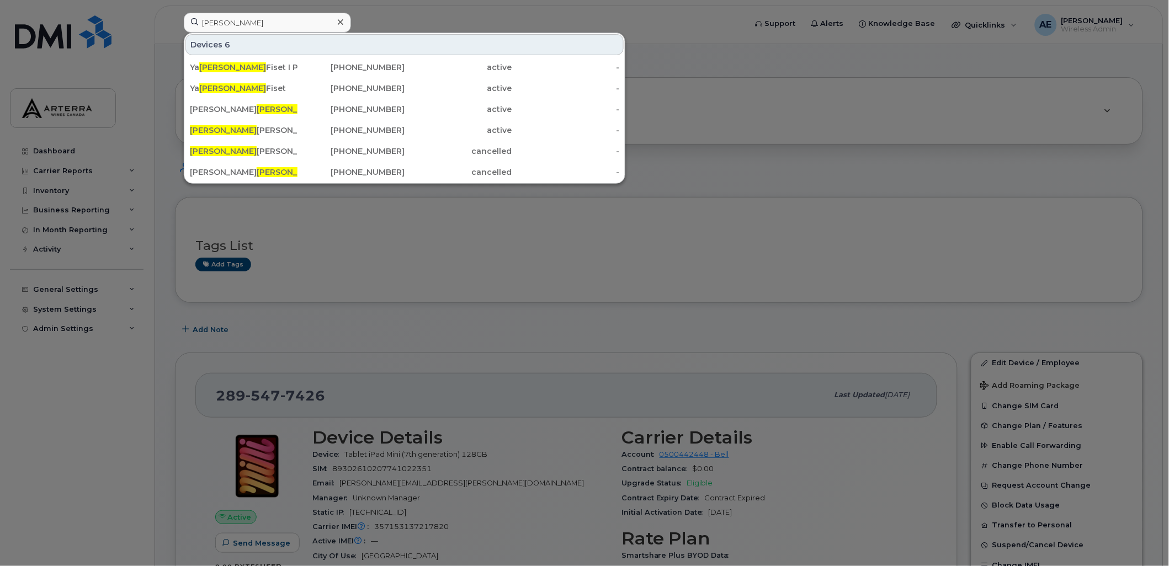
click at [953, 126] on div at bounding box center [584, 283] width 1169 height 566
click at [310, 13] on input "[PERSON_NAME]" at bounding box center [267, 23] width 167 height 20
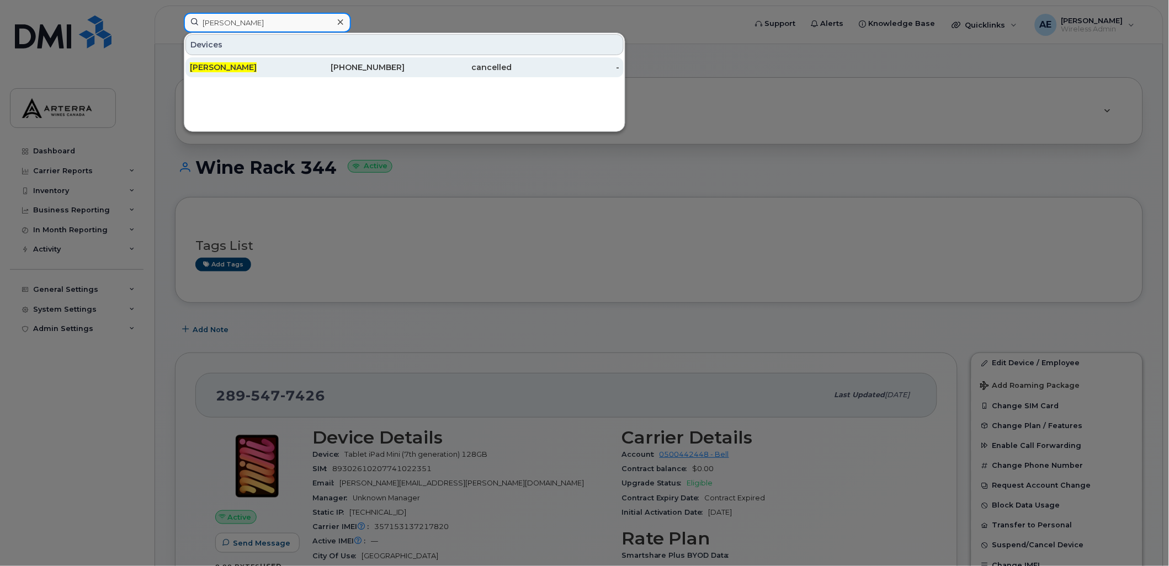
type input "[PERSON_NAME]"
click at [214, 65] on span "[PERSON_NAME]" at bounding box center [223, 67] width 67 height 10
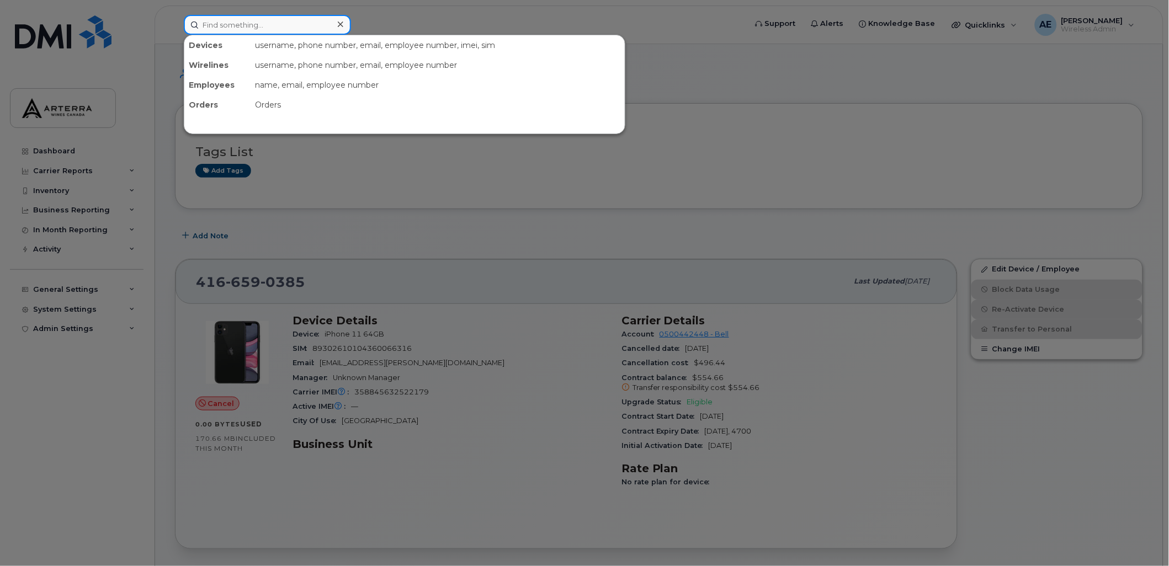
click at [254, 22] on input at bounding box center [267, 25] width 167 height 20
paste input "4166590385"
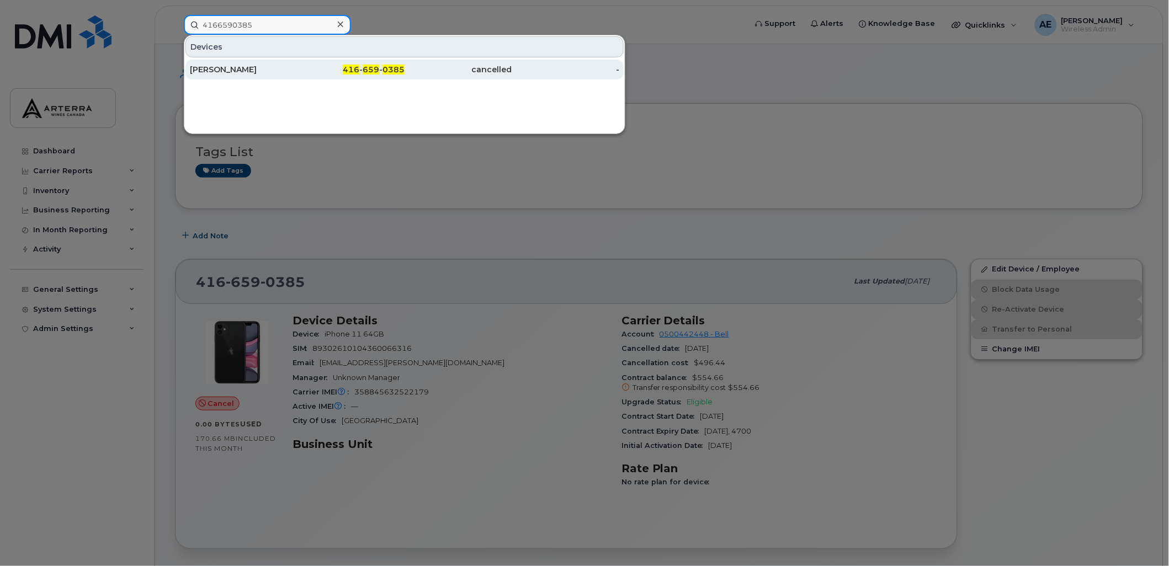
type input "4166590385"
click at [224, 68] on div "[PERSON_NAME]" at bounding box center [244, 69] width 108 height 11
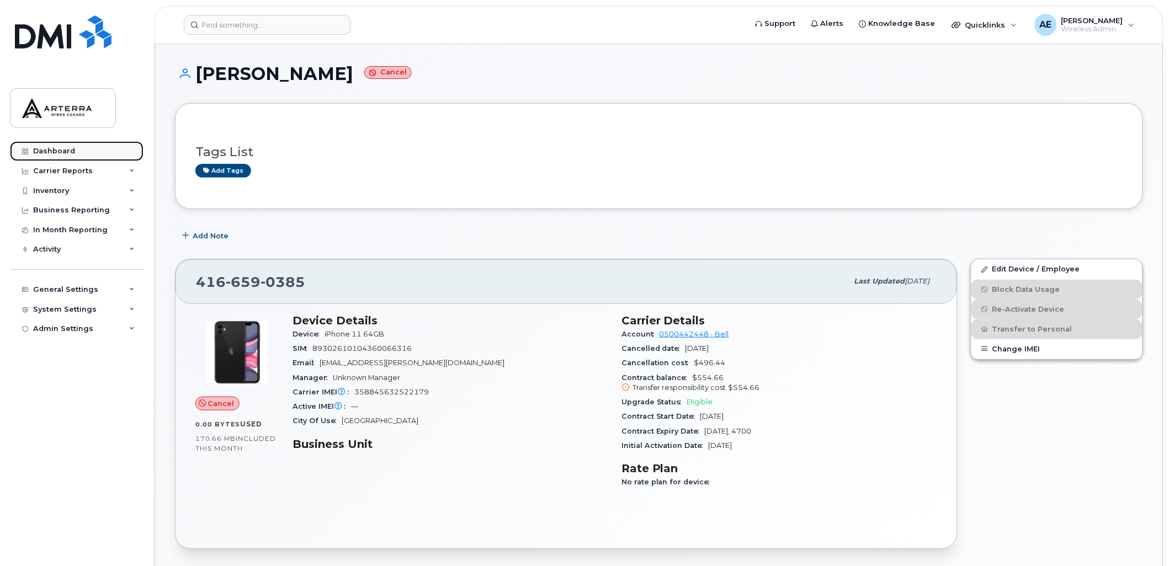
click at [68, 147] on div "Dashboard" at bounding box center [54, 151] width 42 height 9
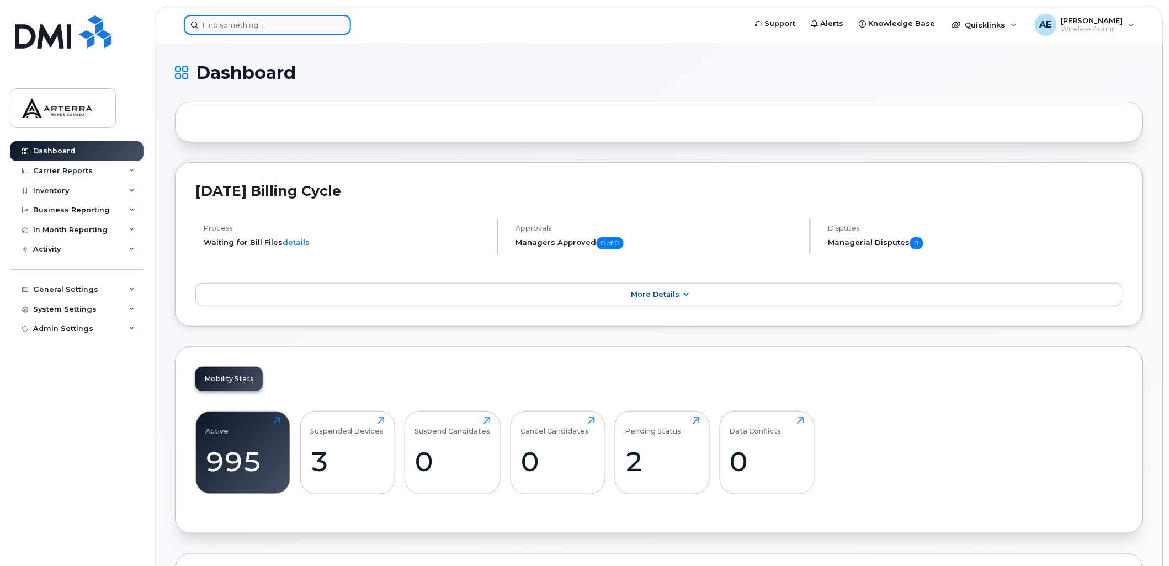
click at [238, 24] on input at bounding box center [267, 25] width 167 height 20
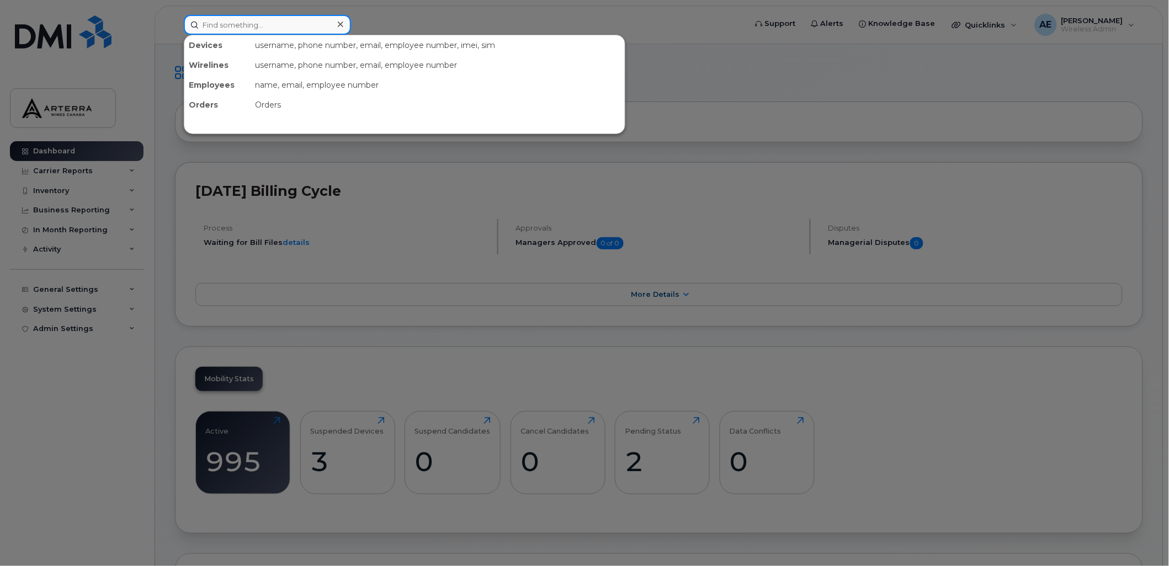
paste input "9056586438"
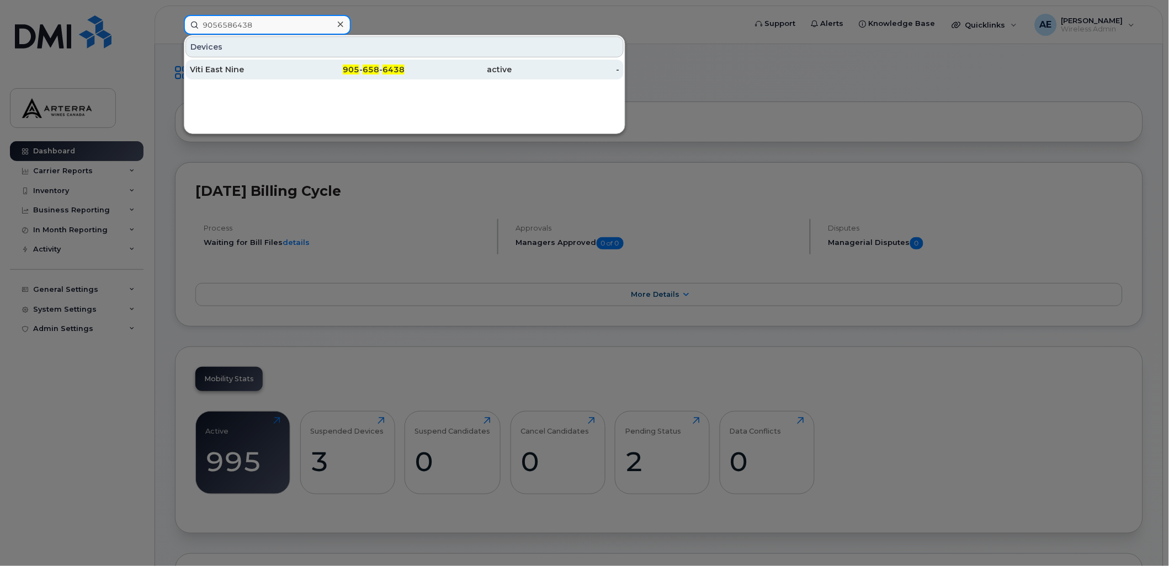
type input "9056586438"
click at [239, 64] on div "Viti East Nine" at bounding box center [244, 69] width 108 height 11
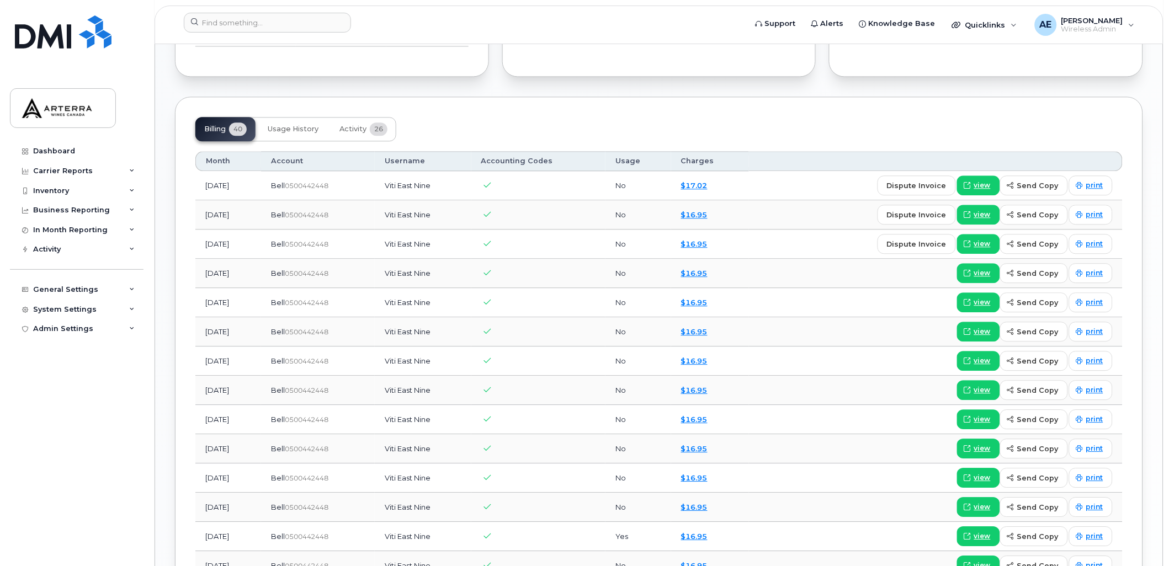
scroll to position [736, 0]
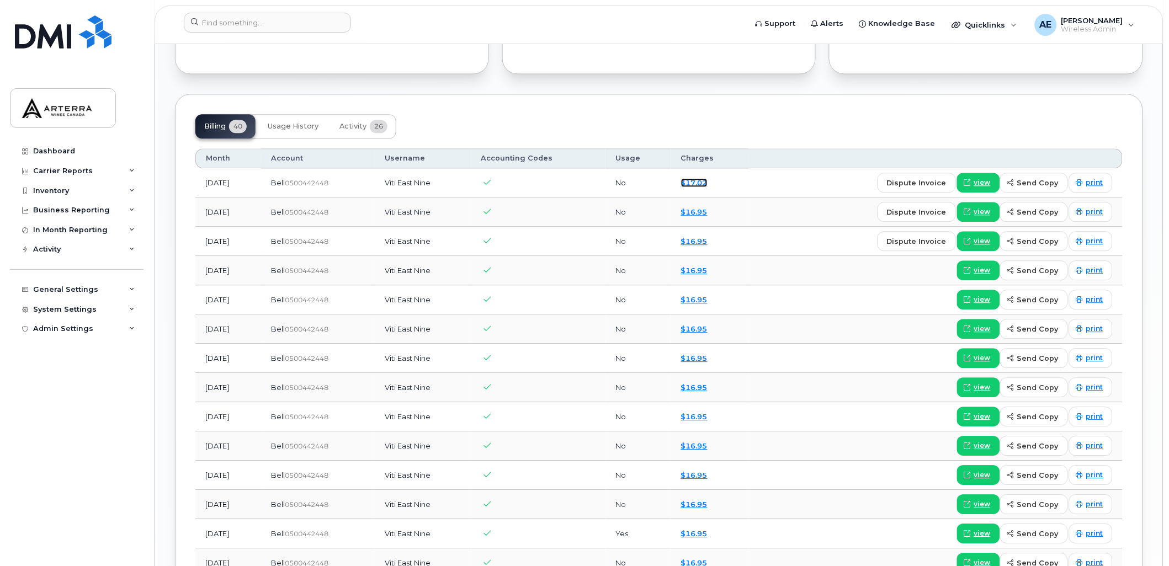
click at [708, 181] on link "$17.02" at bounding box center [694, 182] width 26 height 9
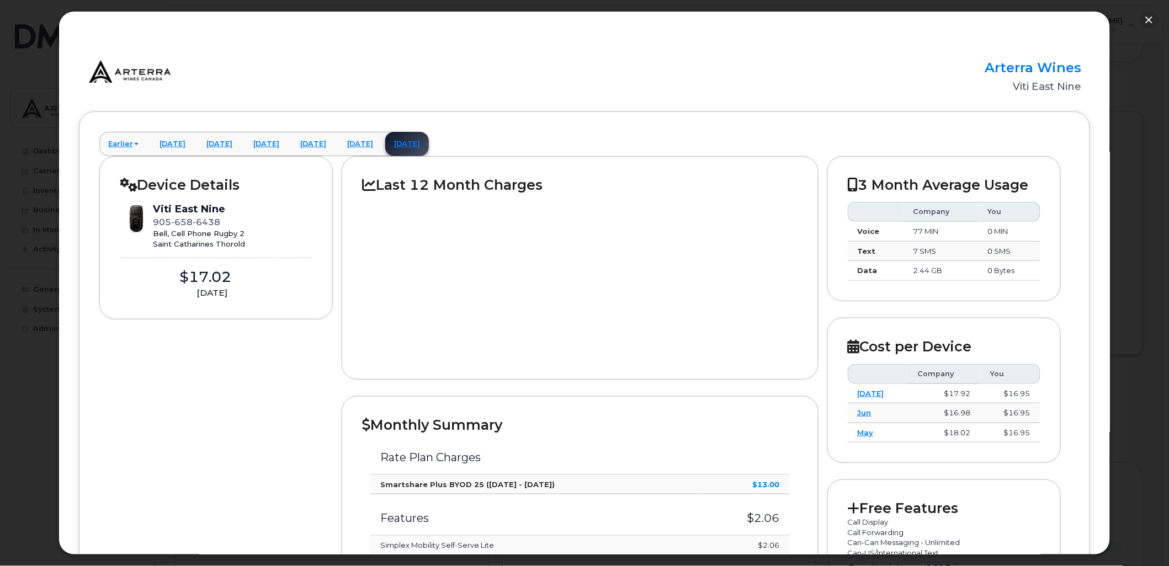
scroll to position [123, 0]
drag, startPoint x: 1148, startPoint y: 18, endPoint x: 1091, endPoint y: 14, distance: 57.5
click at [1148, 19] on button "button" at bounding box center [1150, 20] width 18 height 18
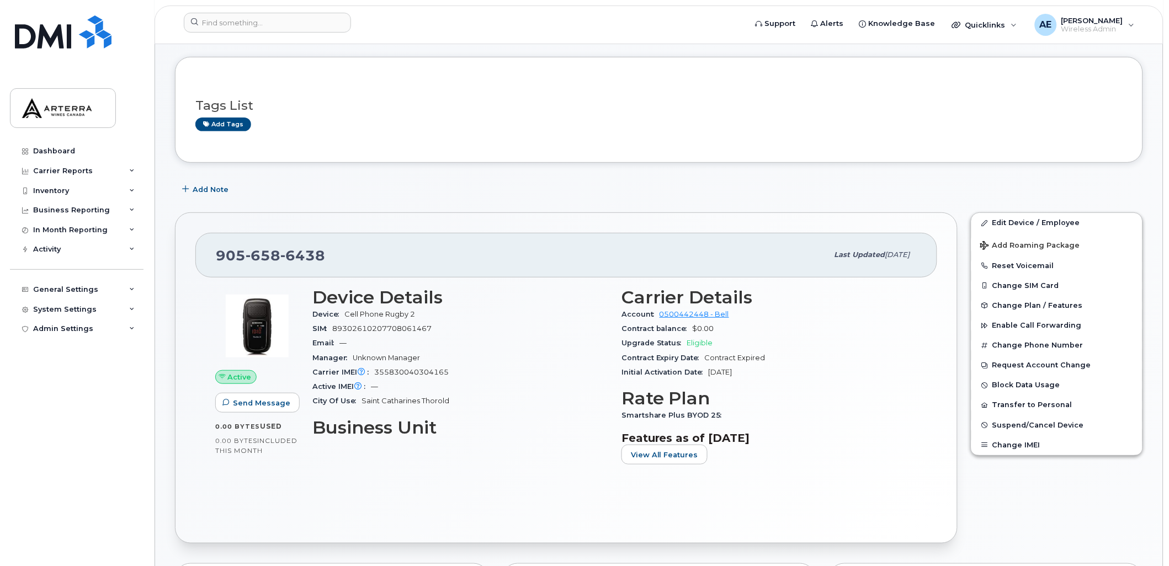
scroll to position [0, 0]
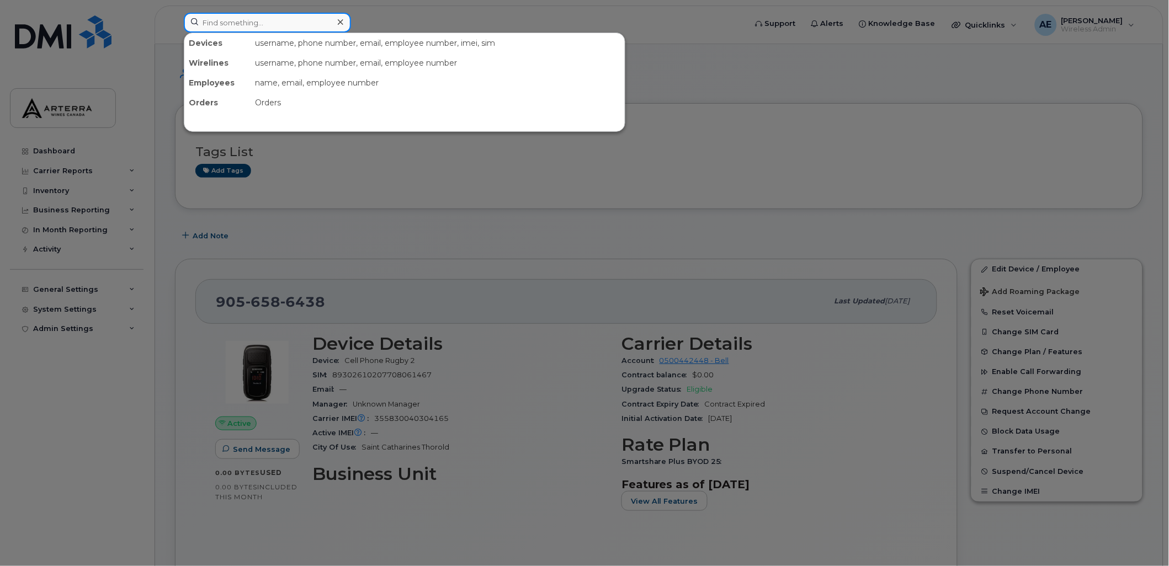
paste input "2895476291"
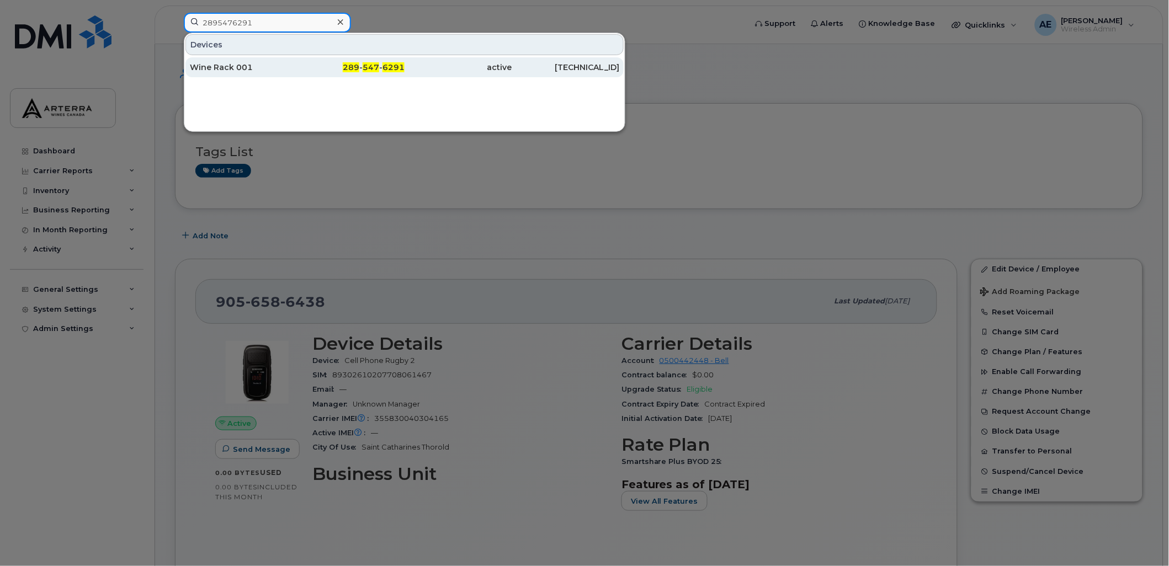
type input "2895476291"
click at [241, 68] on div "Wine Rack 001" at bounding box center [244, 67] width 108 height 11
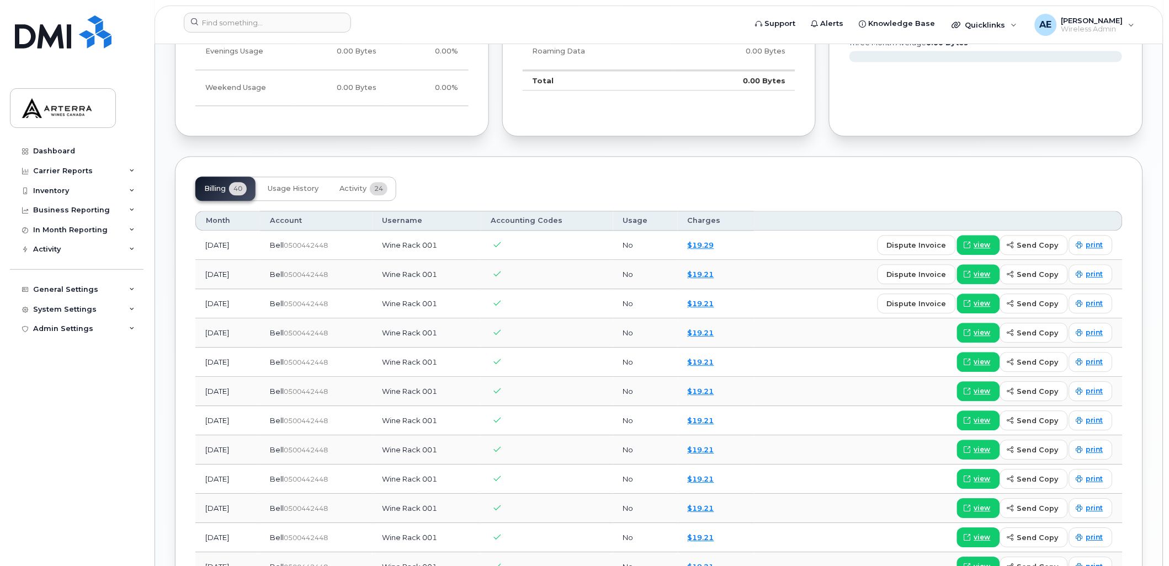
scroll to position [697, 0]
click at [714, 243] on link "$19.29" at bounding box center [701, 244] width 26 height 9
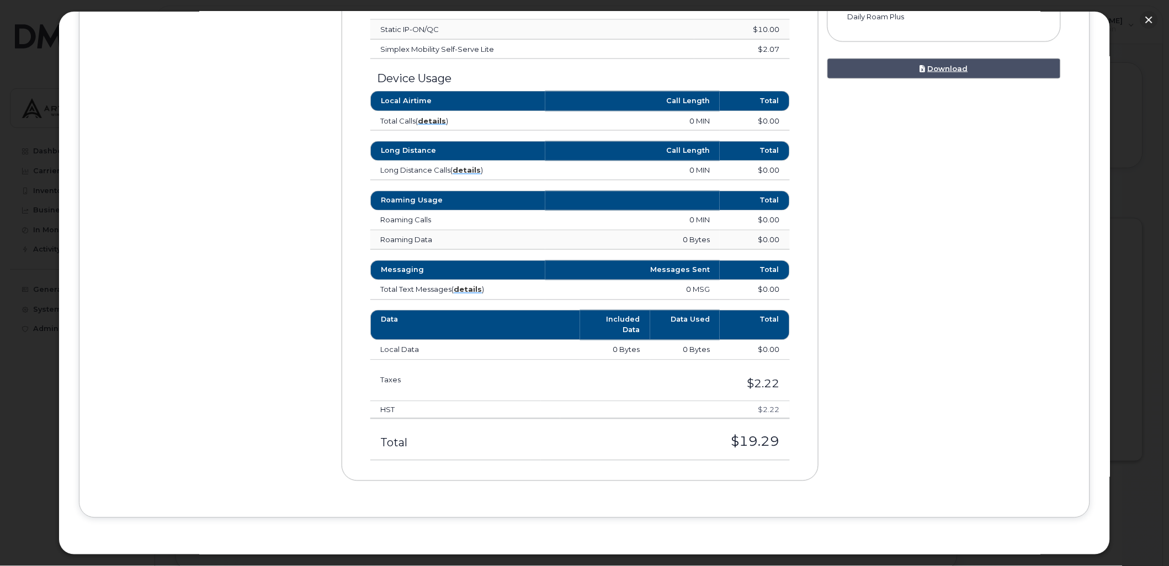
scroll to position [0, 0]
click at [1150, 15] on button "button" at bounding box center [1150, 20] width 18 height 18
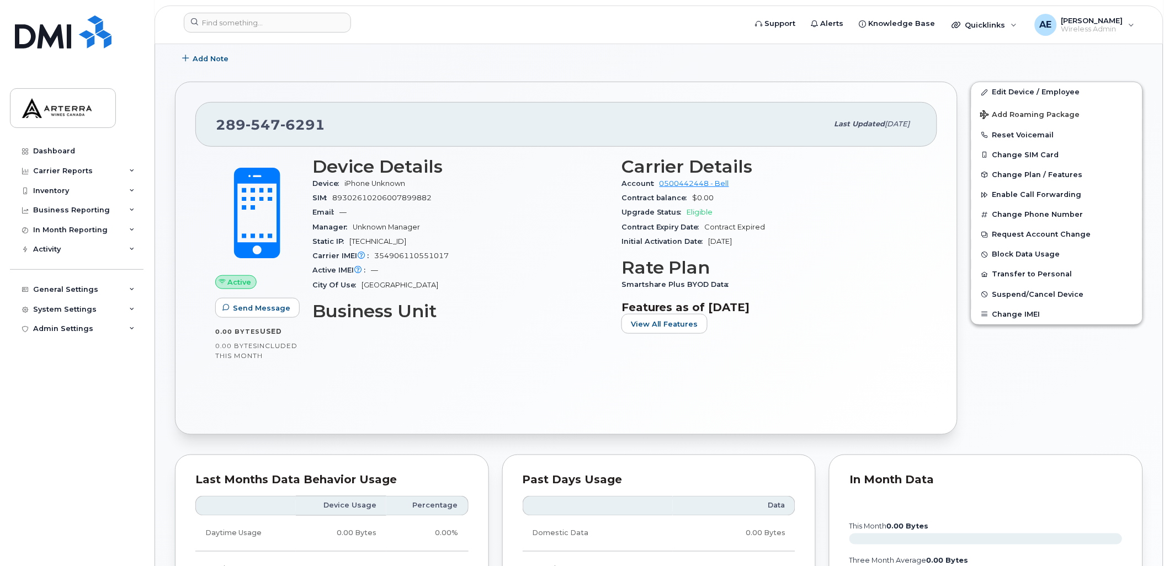
scroll to position [123, 0]
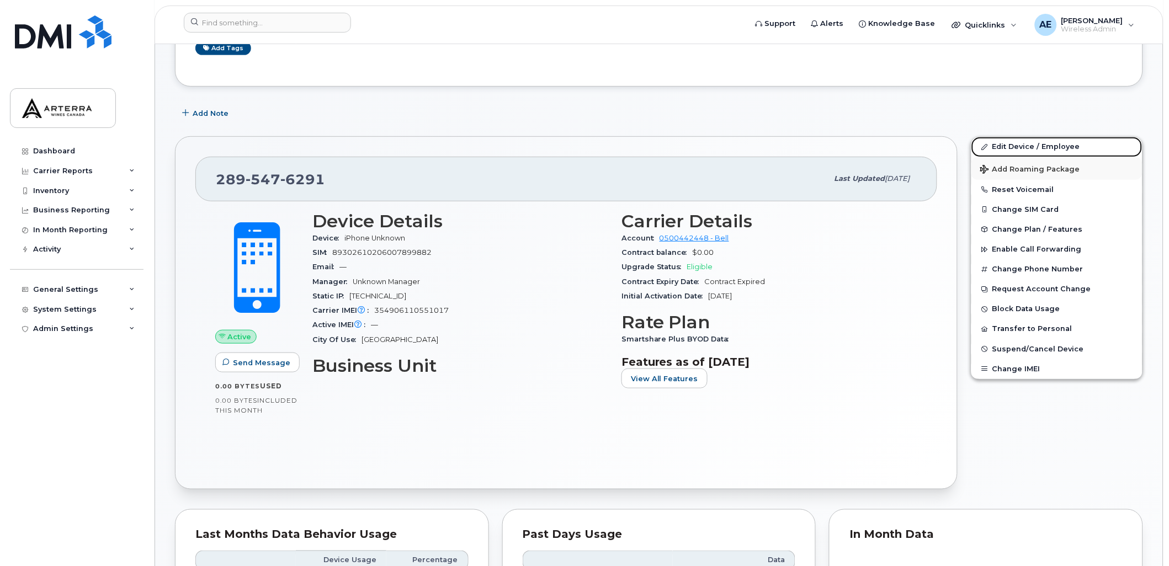
drag, startPoint x: 1063, startPoint y: 144, endPoint x: 1035, endPoint y: 160, distance: 32.4
click at [1063, 144] on link "Edit Device / Employee" at bounding box center [1057, 147] width 171 height 20
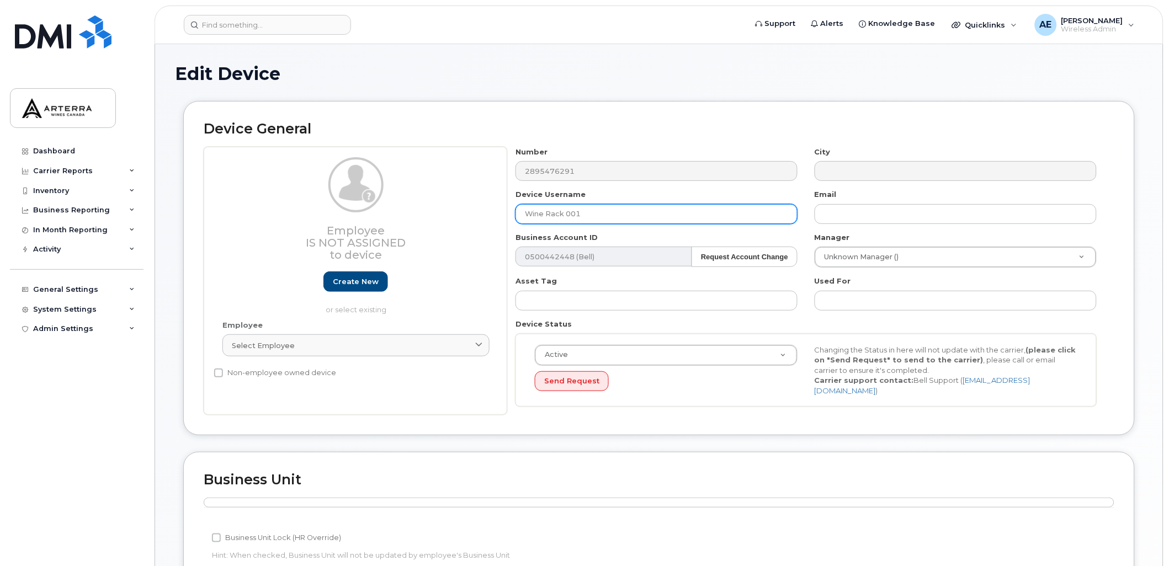
click at [625, 210] on input "Wine Rack 001" at bounding box center [657, 214] width 282 height 20
type input "Wine Rack 364"
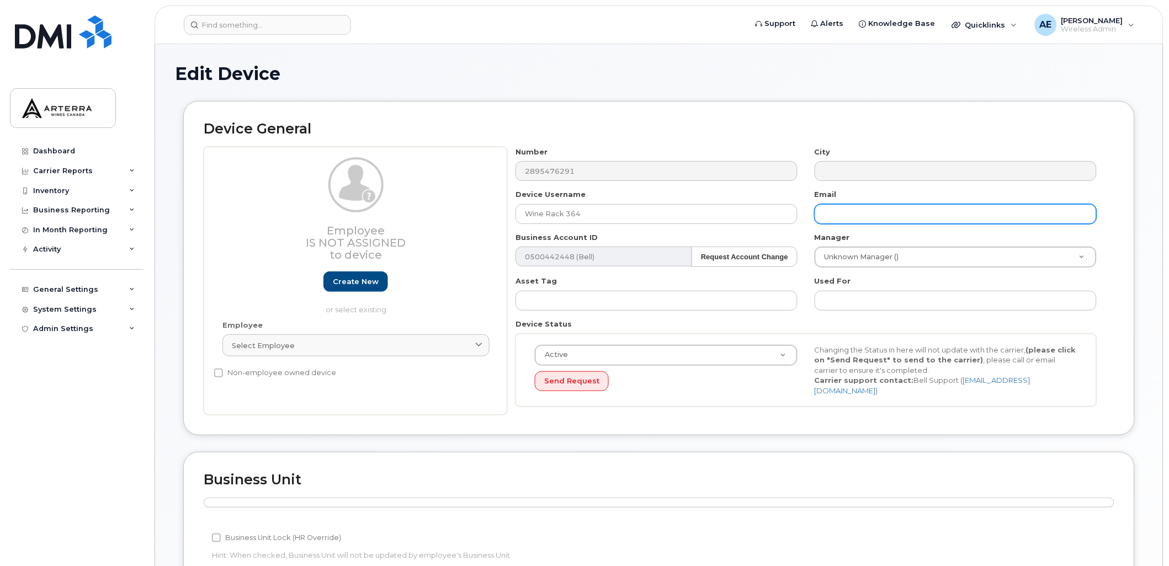
click at [841, 206] on input "text" at bounding box center [956, 214] width 282 height 20
type input "Gillian.Muir@WineRack.com"
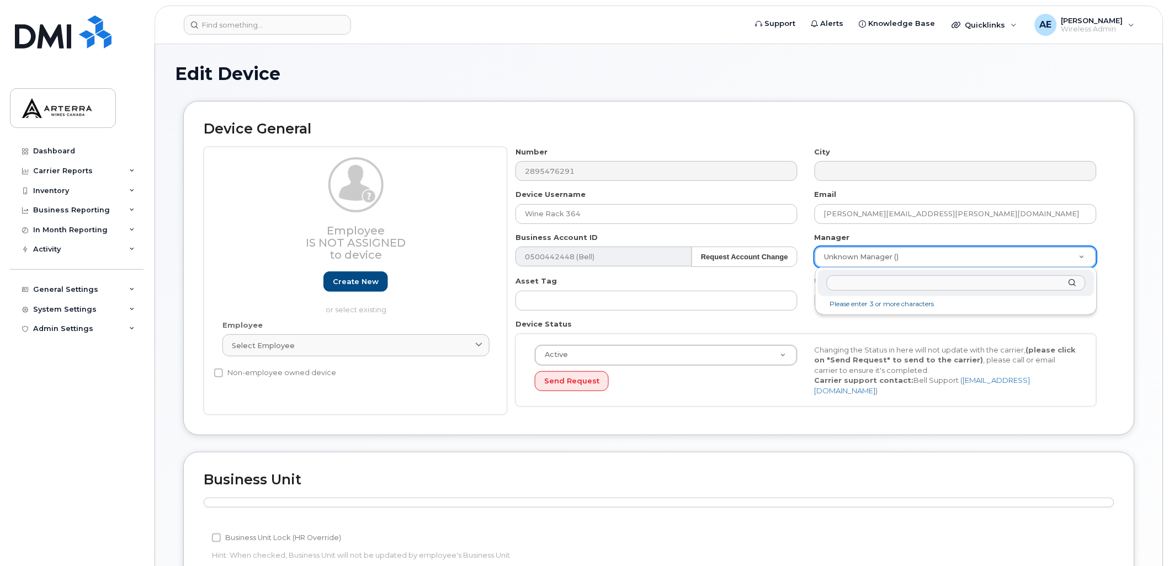
click at [874, 282] on input "text" at bounding box center [956, 283] width 259 height 16
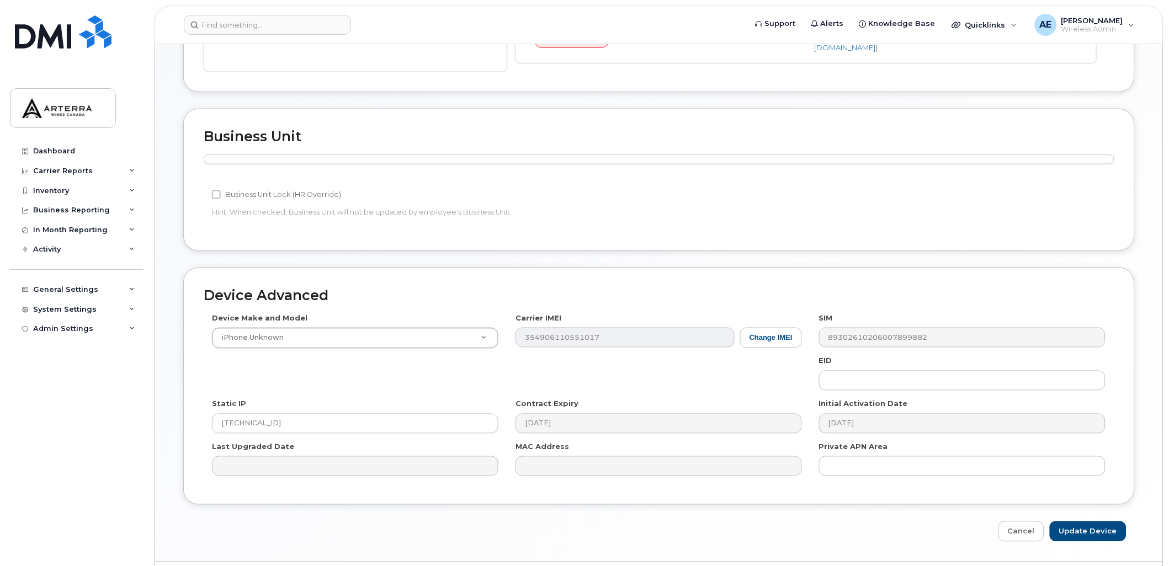
scroll to position [370, 0]
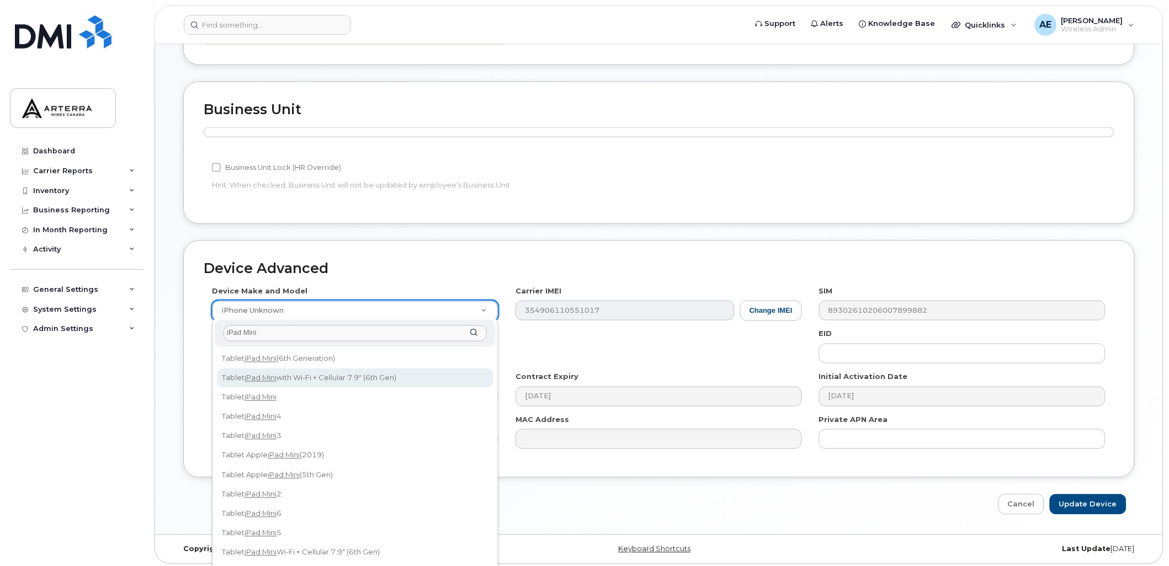
type input "iPad Mini"
select select "3047"
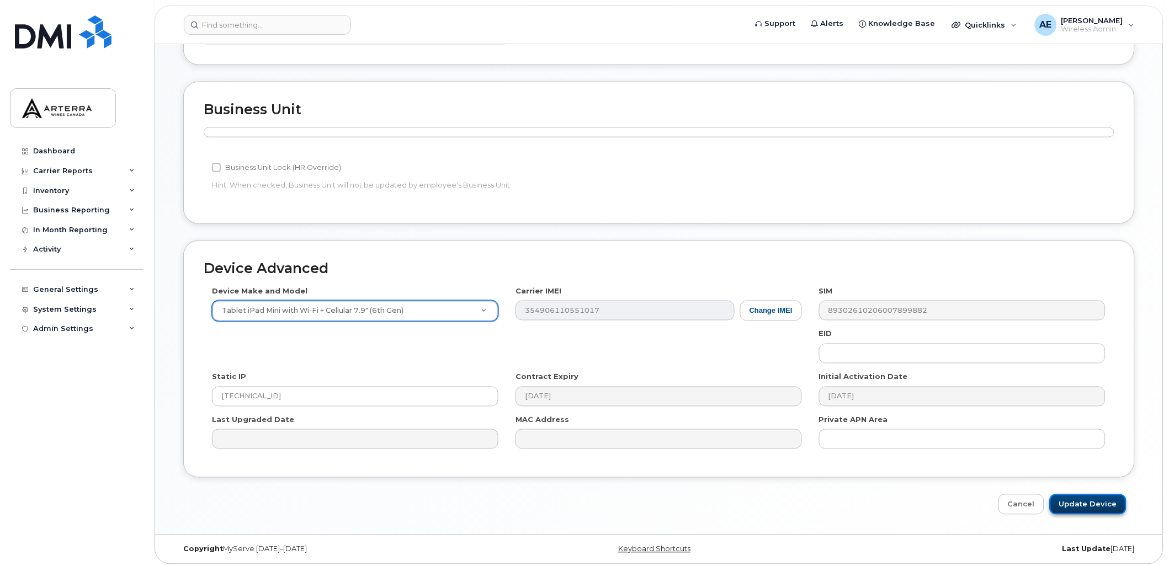
click at [1096, 501] on input "Update Device" at bounding box center [1088, 505] width 77 height 20
type input "Saving..."
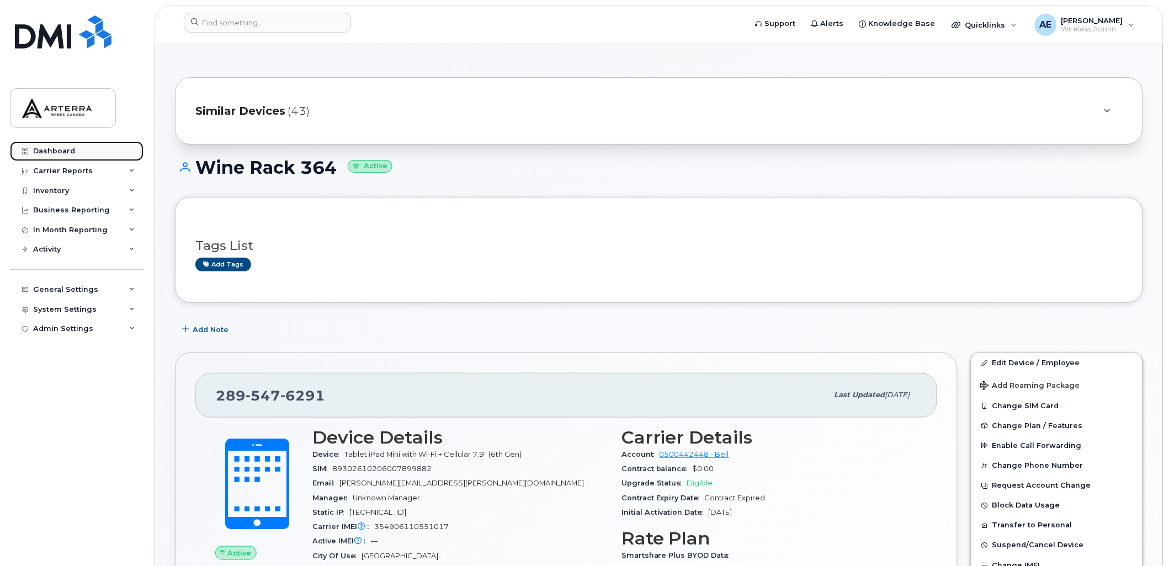
click at [51, 147] on div "Dashboard" at bounding box center [54, 151] width 42 height 9
